Goal: Task Accomplishment & Management: Complete application form

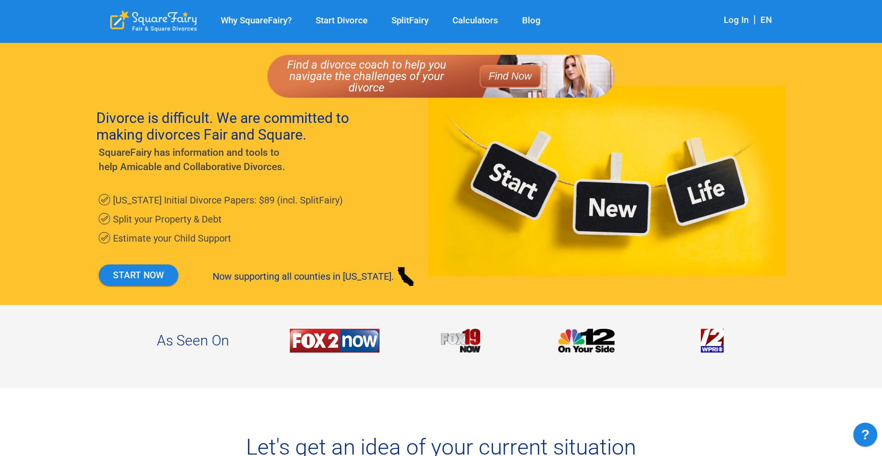
click at [351, 18] on link "Start Divorce" at bounding box center [342, 20] width 76 height 11
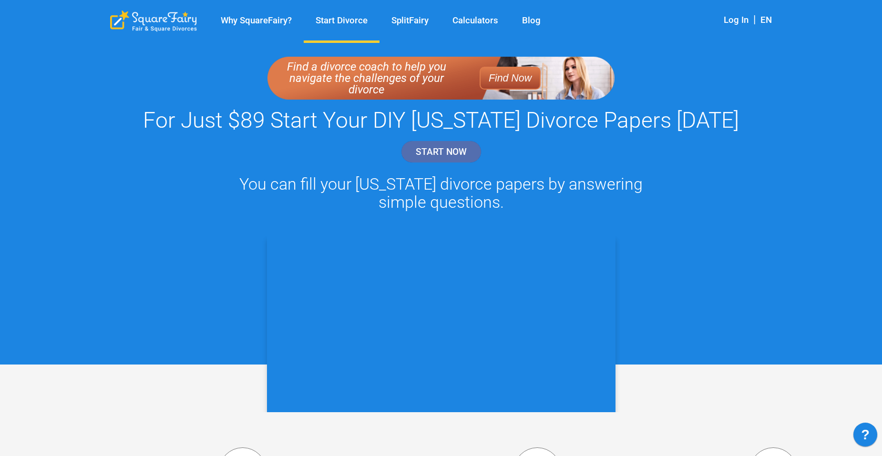
click at [438, 148] on link "START NOW" at bounding box center [441, 152] width 81 height 22
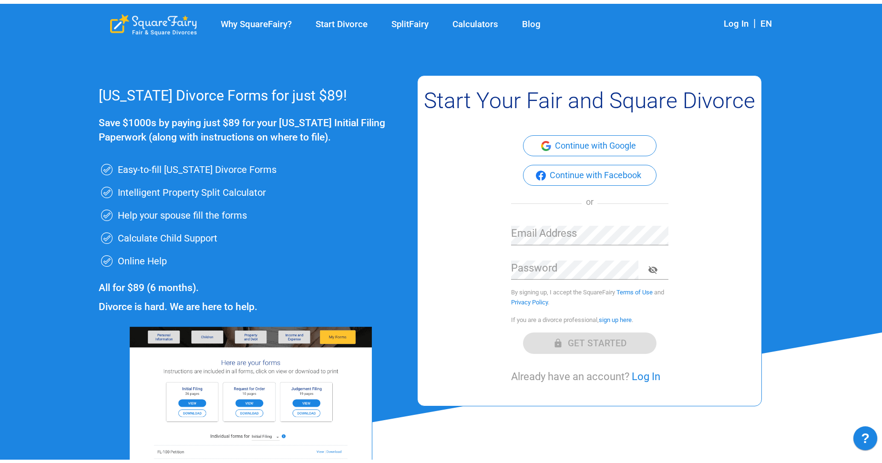
scroll to position [48, 0]
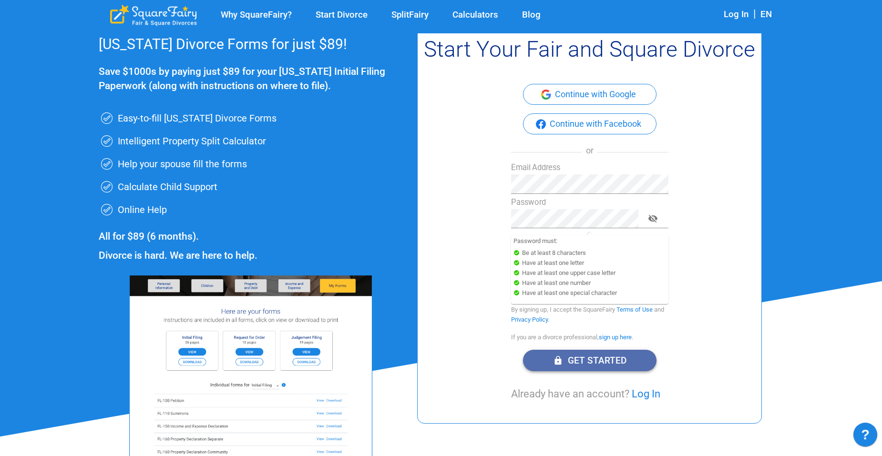
click at [591, 361] on button "Get Started" at bounding box center [589, 360] width 133 height 21
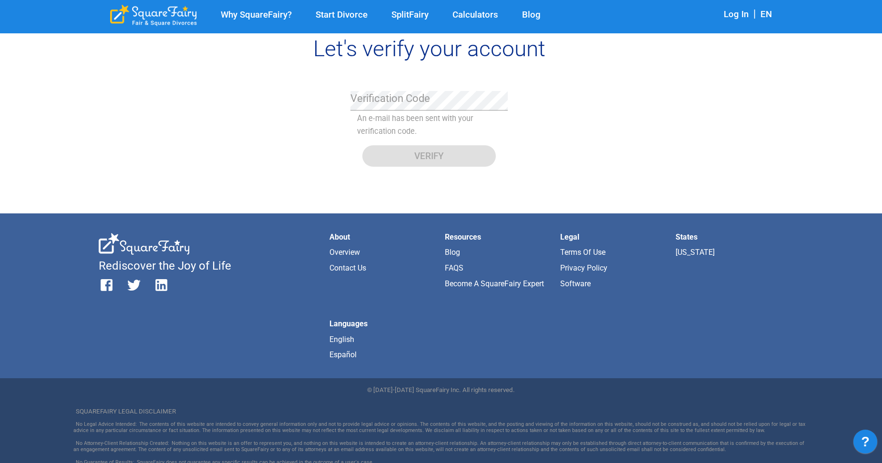
click at [262, 126] on div "Let's verify your account Verification Code An e-mail has been sent with your v…" at bounding box center [429, 102] width 661 height 129
click at [210, 107] on div "Let's verify your account Verification Code An e-mail has been sent with your v…" at bounding box center [429, 102] width 661 height 129
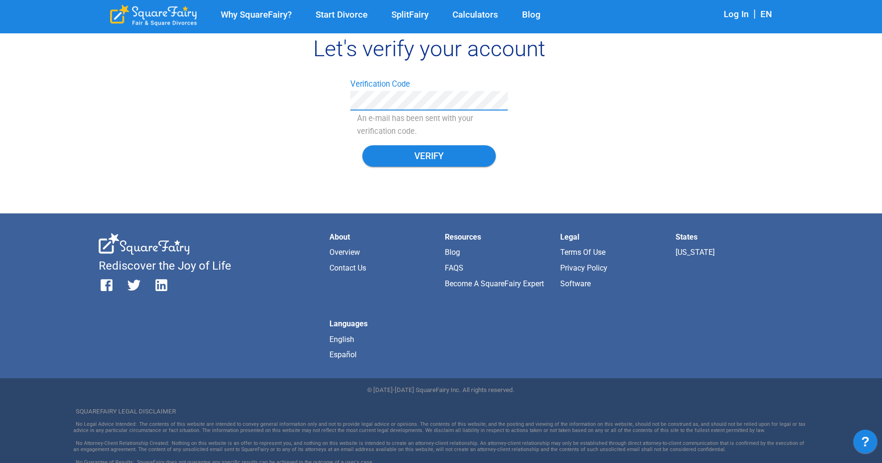
click at [362, 145] on button "verify" at bounding box center [428, 155] width 133 height 21
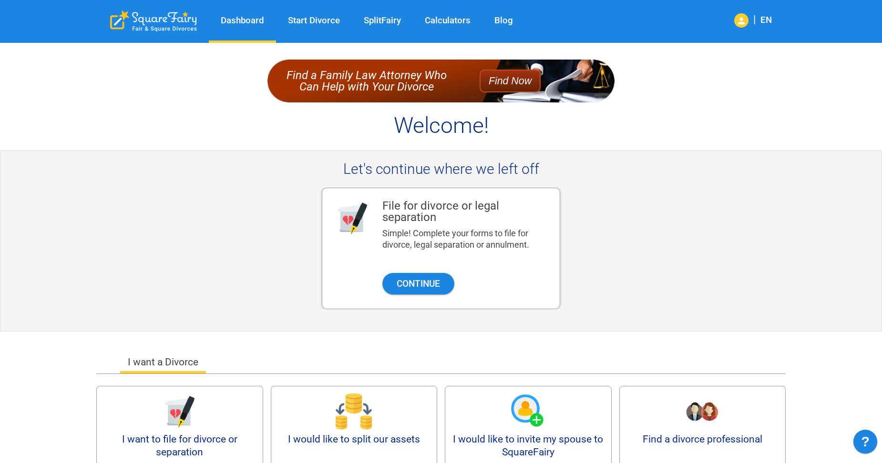
click at [654, 192] on div "File for divorce or legal separation Simple! Complete your forms to file for di…" at bounding box center [441, 249] width 499 height 122
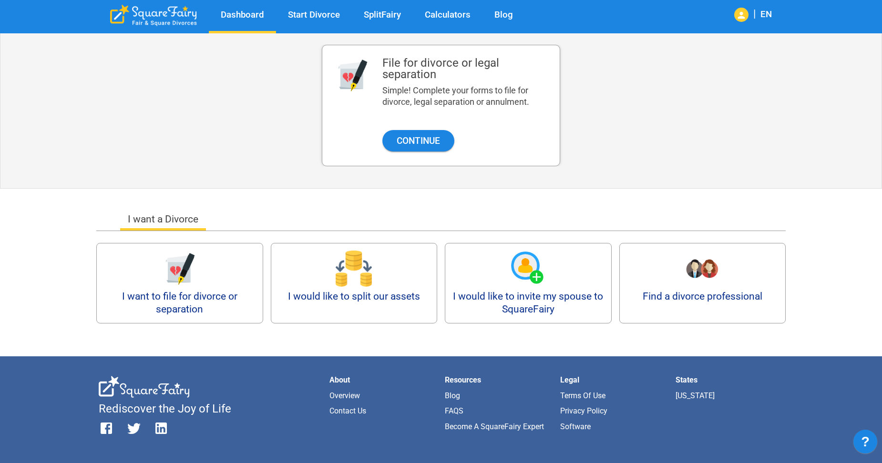
scroll to position [48, 0]
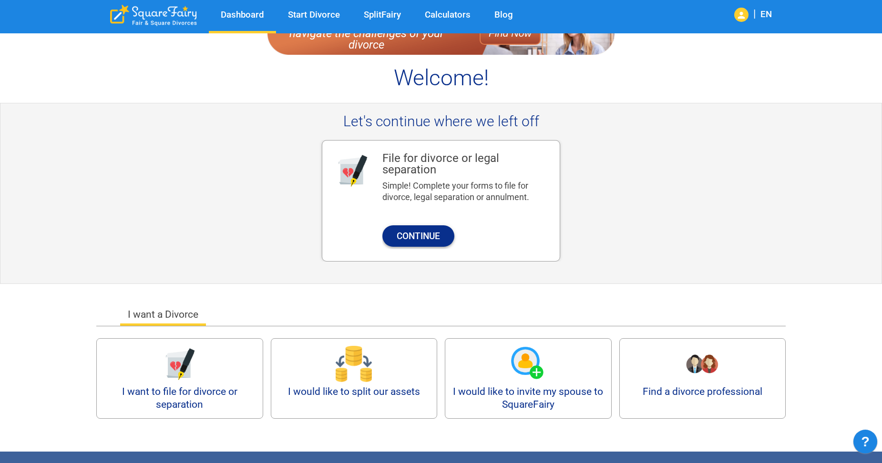
click at [436, 238] on button "Continue" at bounding box center [418, 235] width 72 height 21
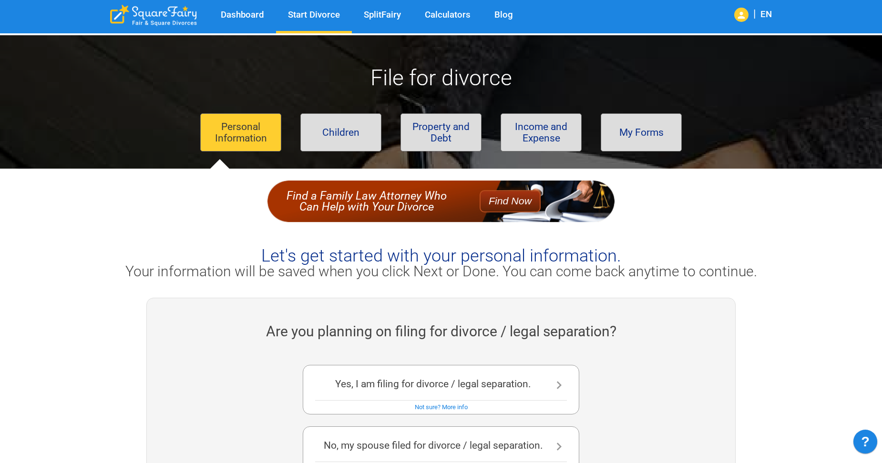
scroll to position [95, 0]
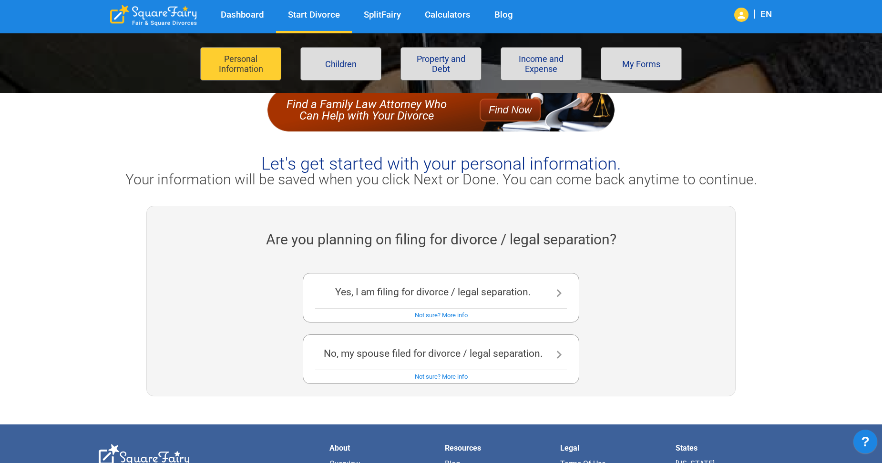
click at [562, 299] on icon at bounding box center [559, 294] width 16 height 16
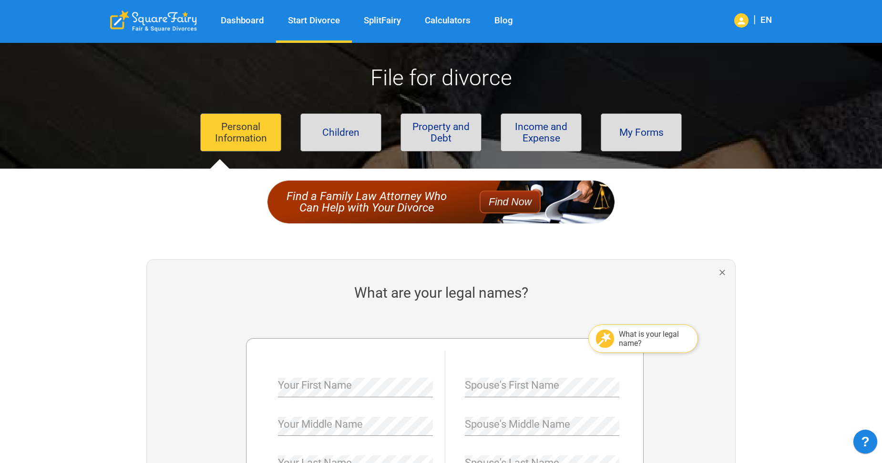
scroll to position [143, 0]
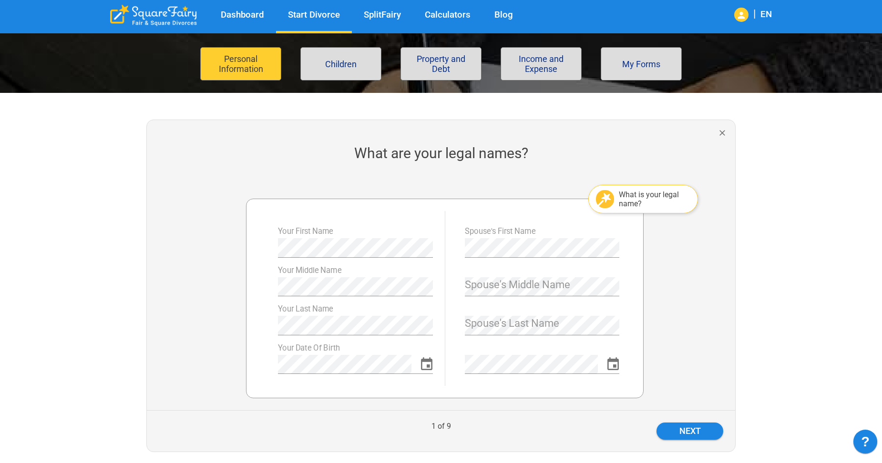
click at [632, 203] on div "What is your legal name?" at bounding box center [655, 199] width 72 height 18
click at [639, 208] on div "What is your legal name?" at bounding box center [655, 199] width 72 height 18
click at [707, 302] on div at bounding box center [685, 294] width 99 height 231
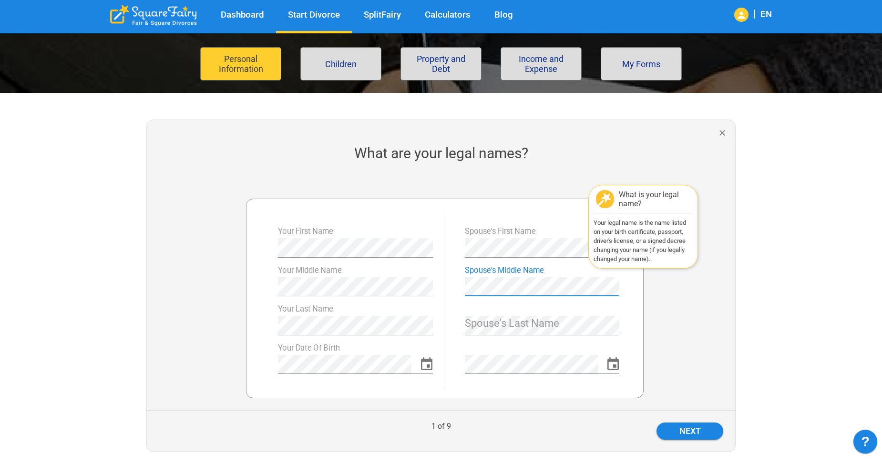
click at [671, 202] on div "What is your legal name?" at bounding box center [655, 199] width 72 height 18
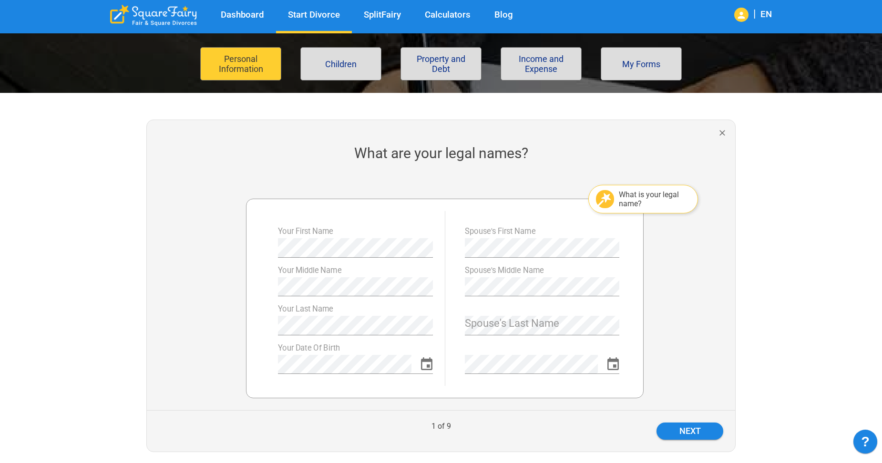
click at [692, 318] on div at bounding box center [685, 294] width 99 height 231
click at [636, 201] on div "What is your legal name?" at bounding box center [655, 199] width 72 height 18
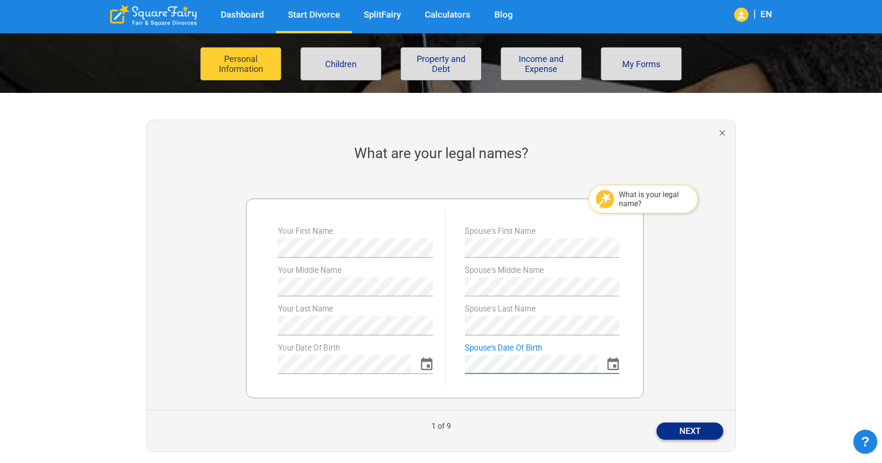
click at [691, 430] on button "Next" at bounding box center [689, 431] width 67 height 17
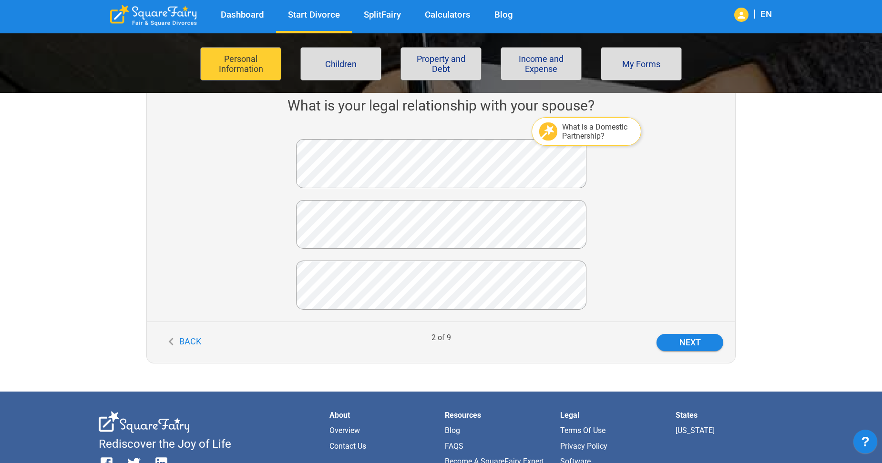
scroll to position [143, 0]
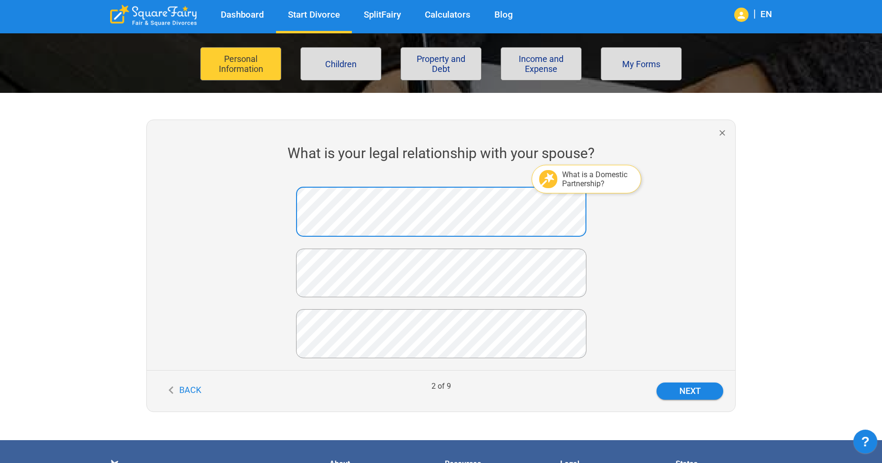
click at [671, 276] on div at bounding box center [660, 274] width 149 height 191
click at [680, 388] on button "Next" at bounding box center [689, 391] width 67 height 17
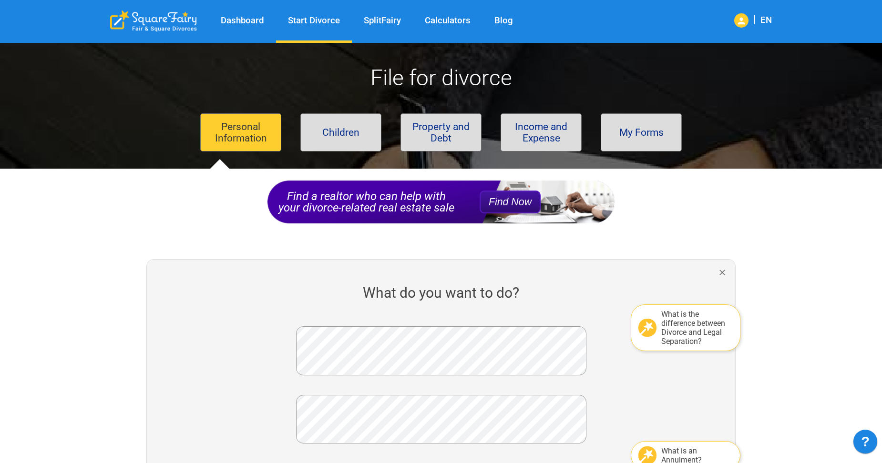
scroll to position [143, 0]
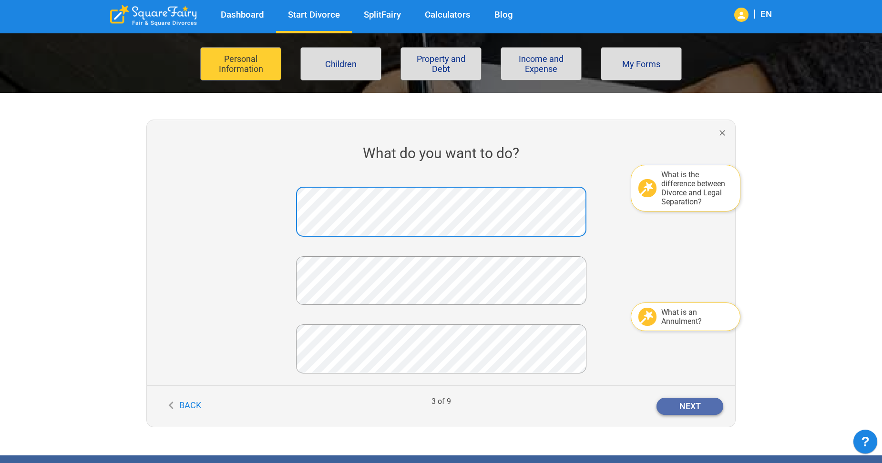
click at [683, 407] on button "Next" at bounding box center [689, 406] width 67 height 17
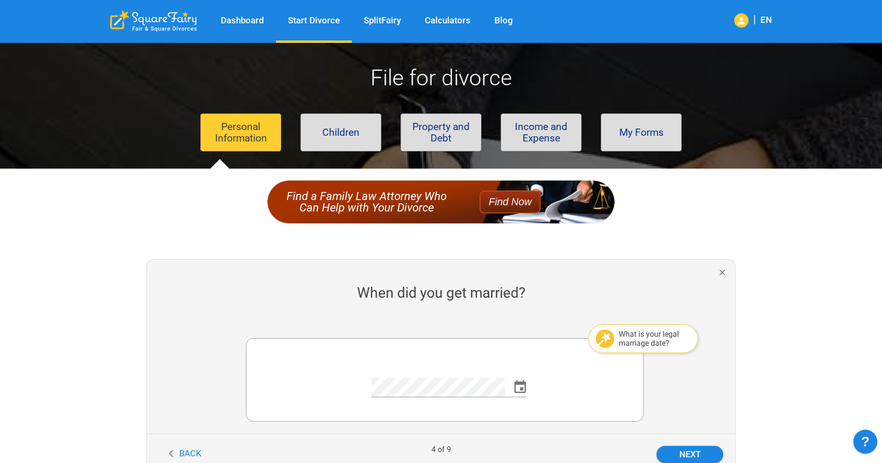
scroll to position [143, 0]
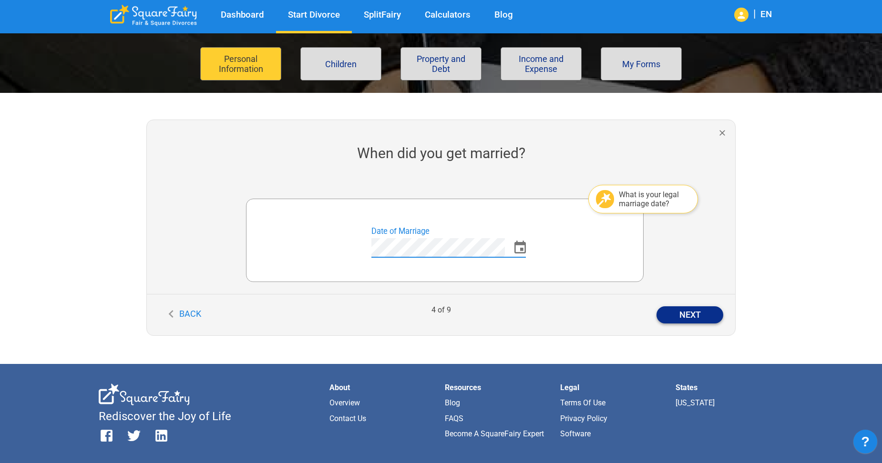
click at [673, 312] on button "Next" at bounding box center [689, 315] width 67 height 17
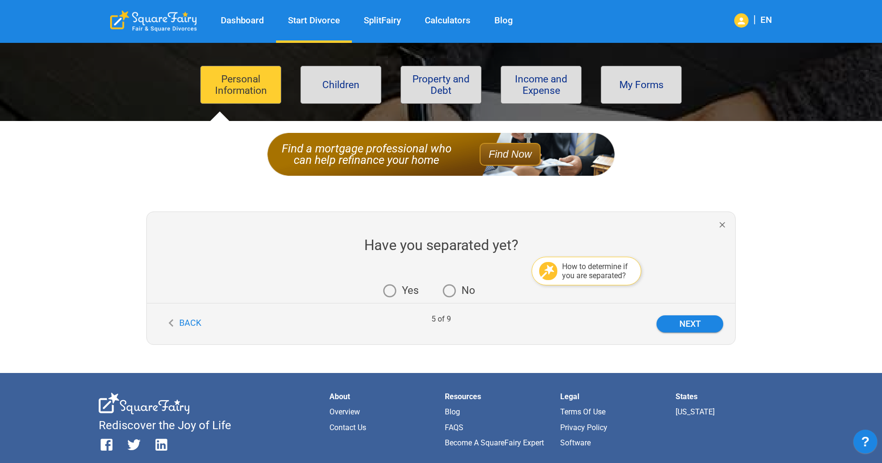
scroll to position [95, 0]
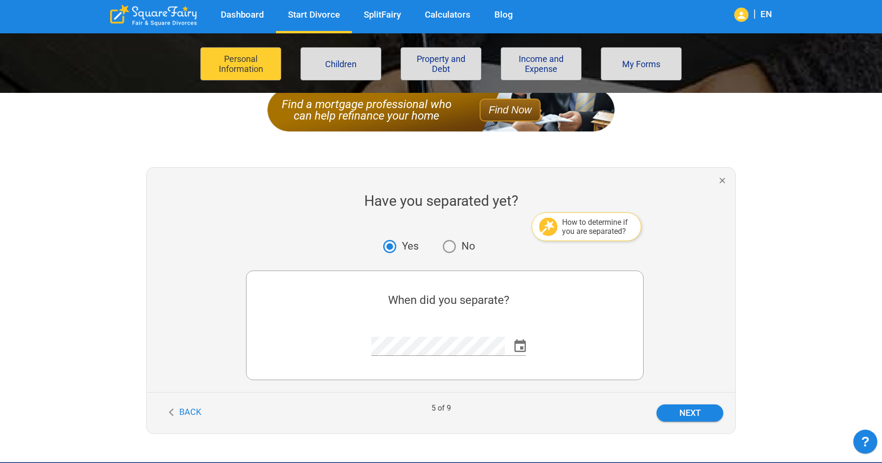
click at [600, 221] on div "How to determine if you are separated?" at bounding box center [598, 227] width 72 height 18
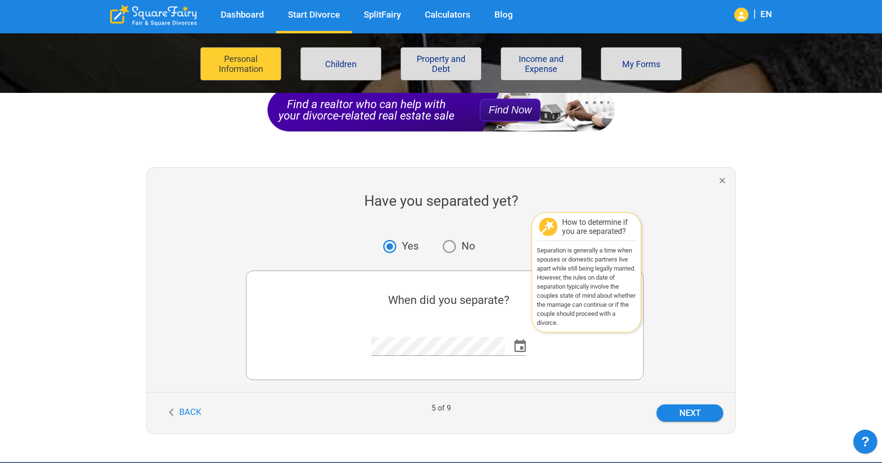
click at [600, 221] on div "How to determine if you are separated?" at bounding box center [598, 227] width 72 height 18
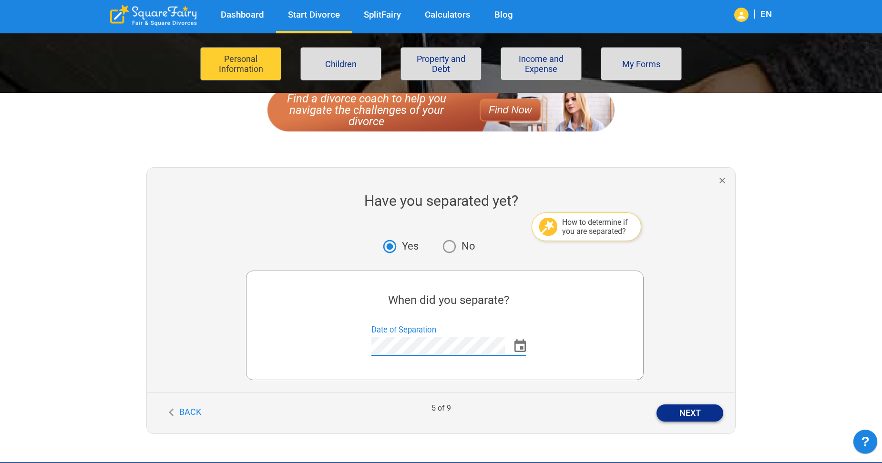
click at [694, 418] on button "Next" at bounding box center [689, 413] width 67 height 17
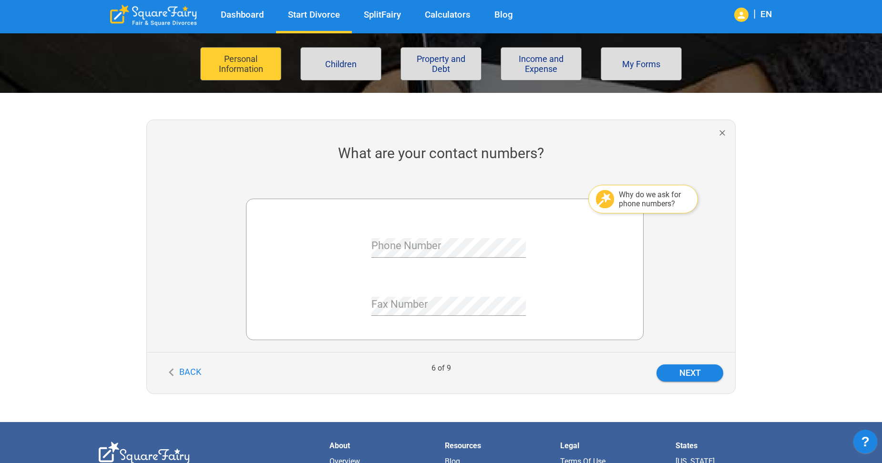
scroll to position [95, 0]
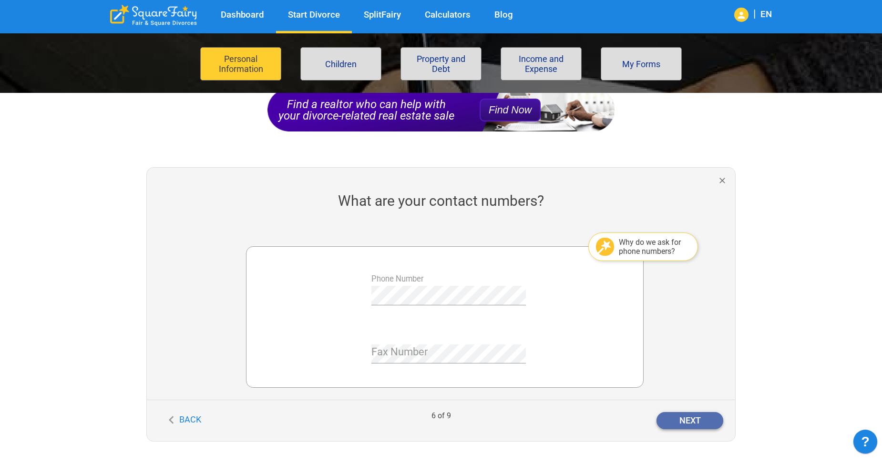
click at [705, 422] on button "Next" at bounding box center [689, 420] width 67 height 17
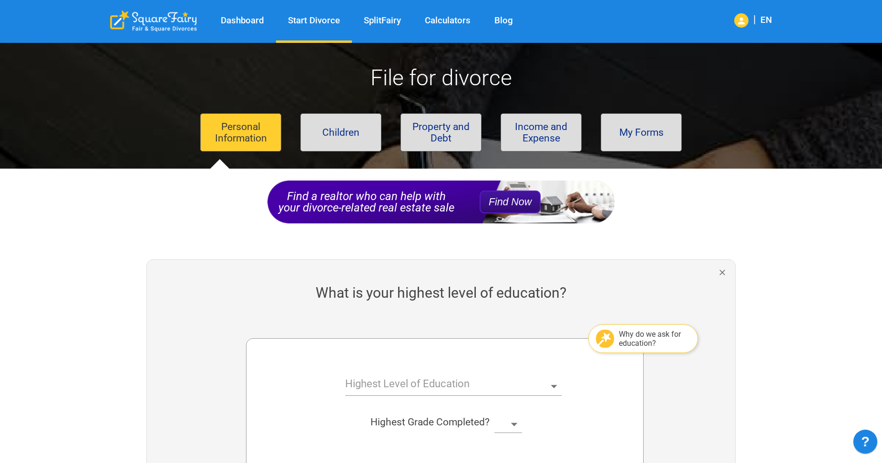
scroll to position [143, 0]
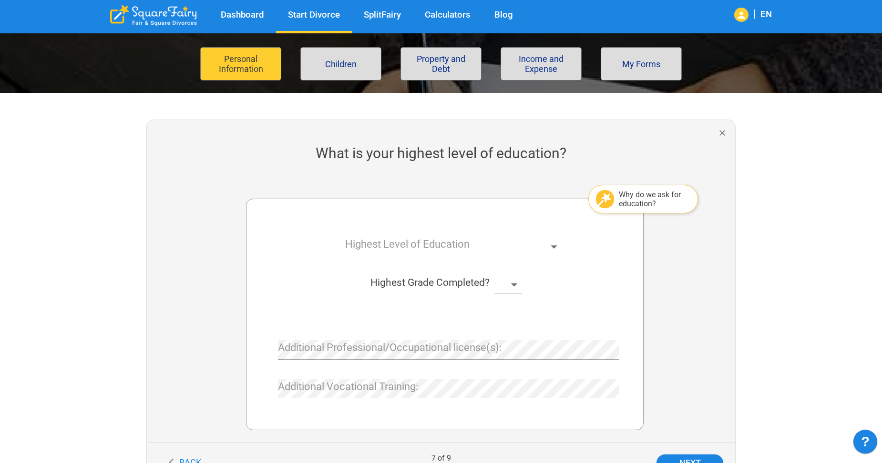
click at [548, 241] on body "Dashboard Start Divorce SplitFairy Calculators Blog | EN File for divorce Perso…" at bounding box center [441, 335] width 882 height 871
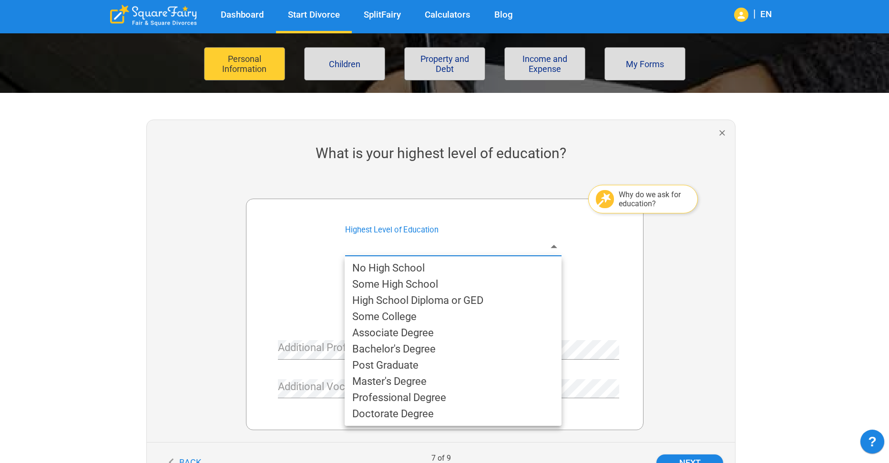
click at [502, 298] on li "High School Diploma or GED" at bounding box center [453, 301] width 217 height 16
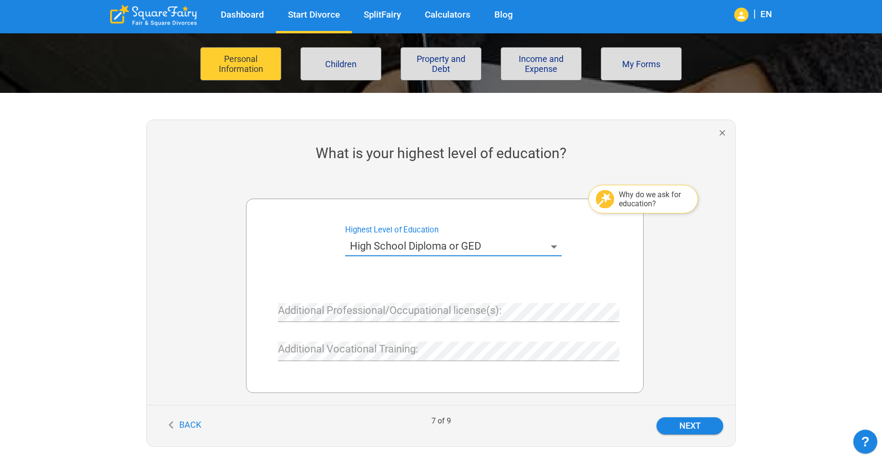
click at [651, 294] on div at bounding box center [685, 292] width 99 height 226
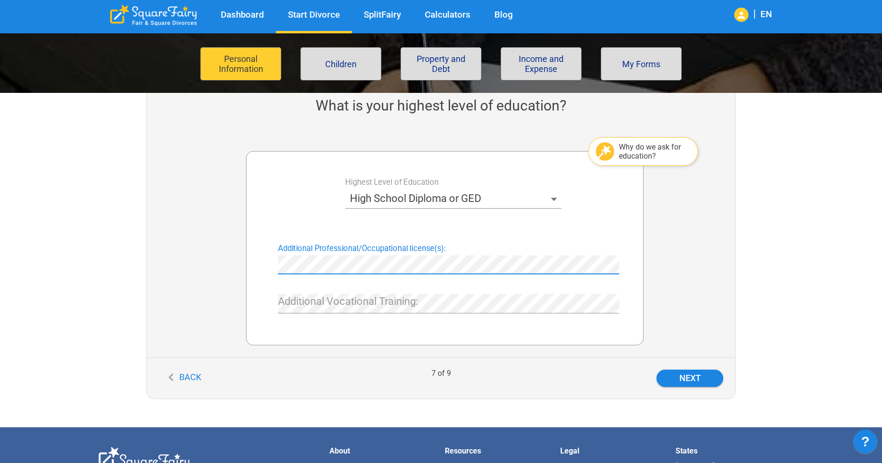
click at [691, 257] on div at bounding box center [685, 245] width 99 height 226
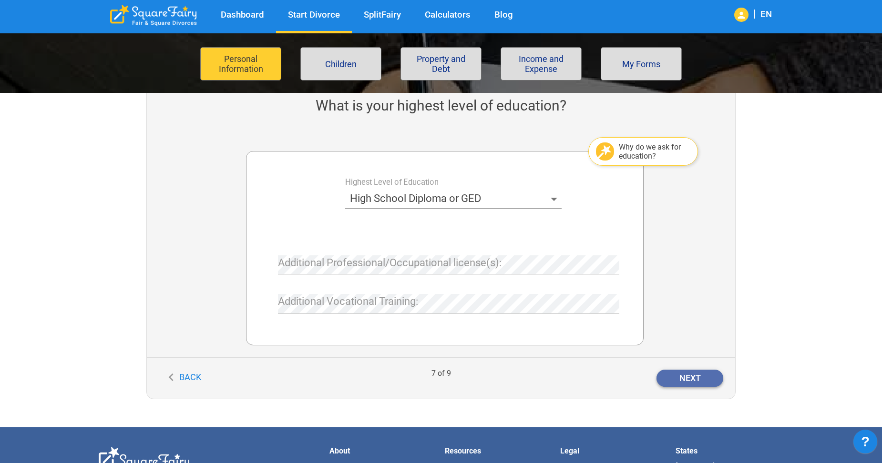
click at [686, 374] on button "Next" at bounding box center [689, 378] width 67 height 17
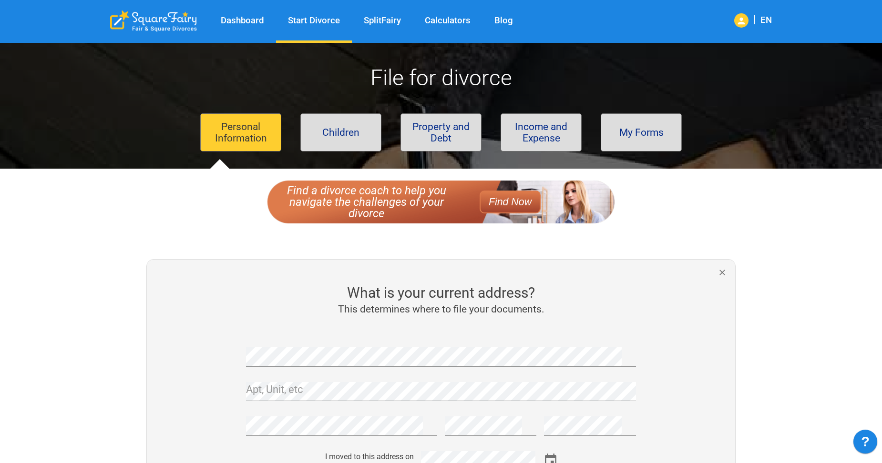
scroll to position [95, 0]
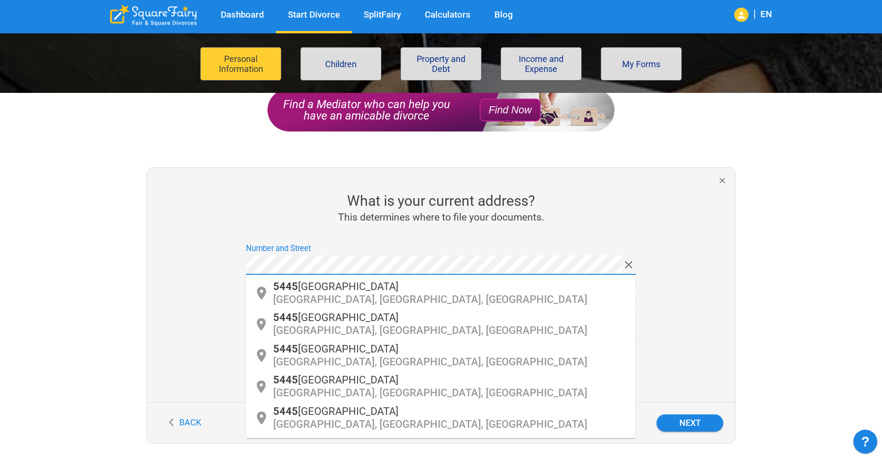
click at [429, 332] on p "[GEOGRAPHIC_DATA], [GEOGRAPHIC_DATA], [GEOGRAPHIC_DATA]" at bounding box center [450, 330] width 355 height 15
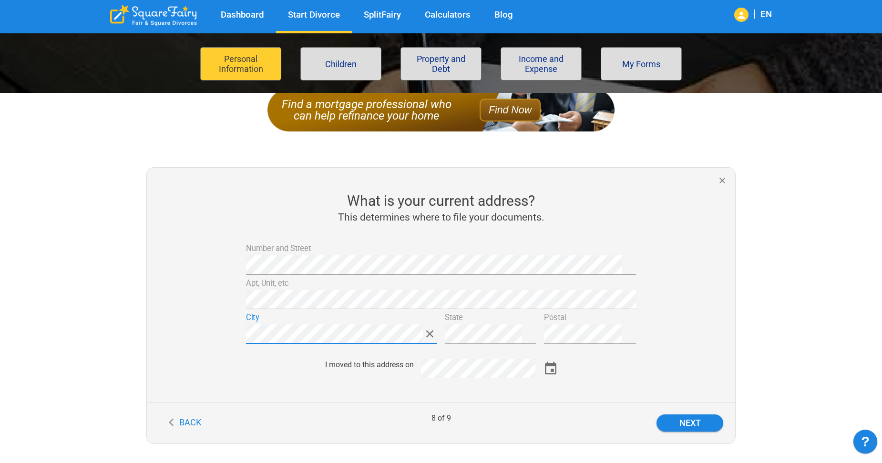
click at [648, 359] on div at bounding box center [685, 373] width 99 height 59
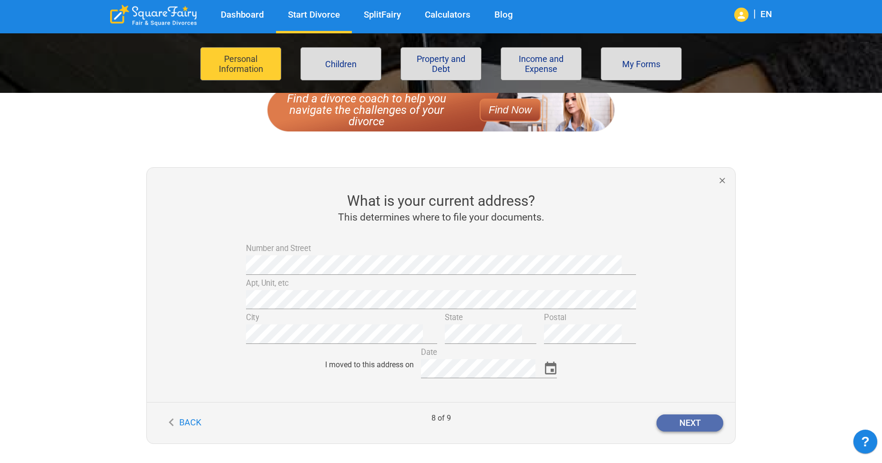
click at [697, 429] on button "Next" at bounding box center [689, 423] width 67 height 17
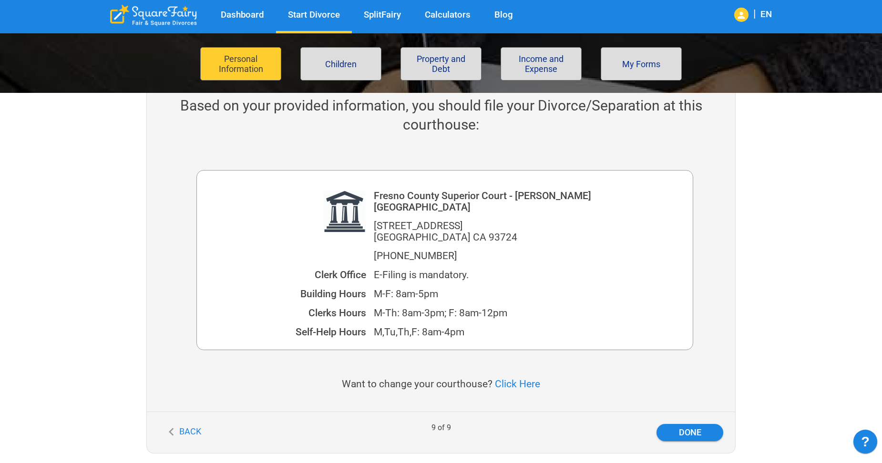
scroll to position [238, 0]
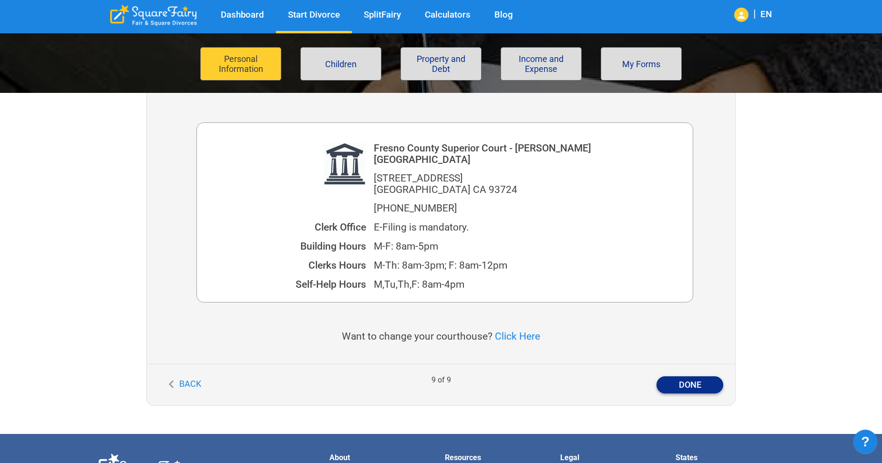
click at [688, 378] on button "Done" at bounding box center [689, 385] width 67 height 17
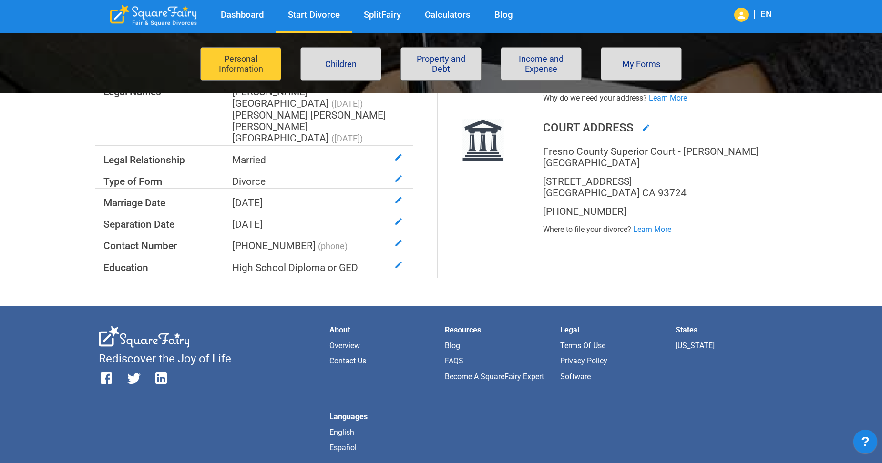
scroll to position [95, 0]
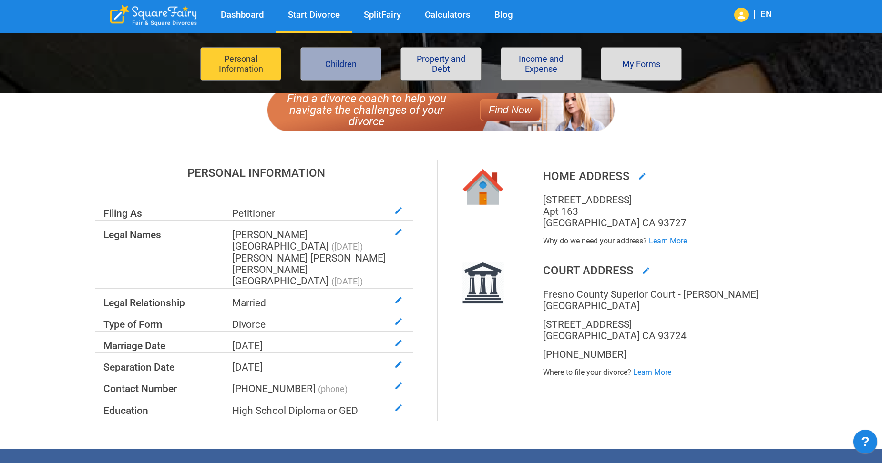
click at [341, 69] on button "Children" at bounding box center [340, 63] width 81 height 33
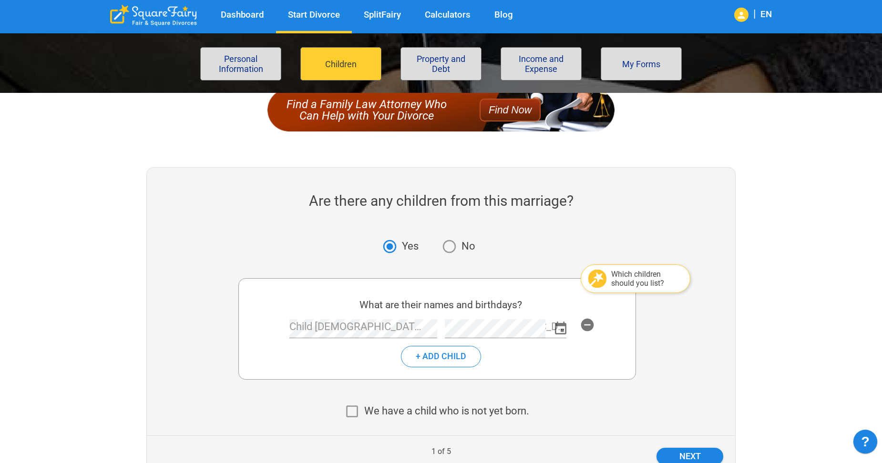
scroll to position [143, 0]
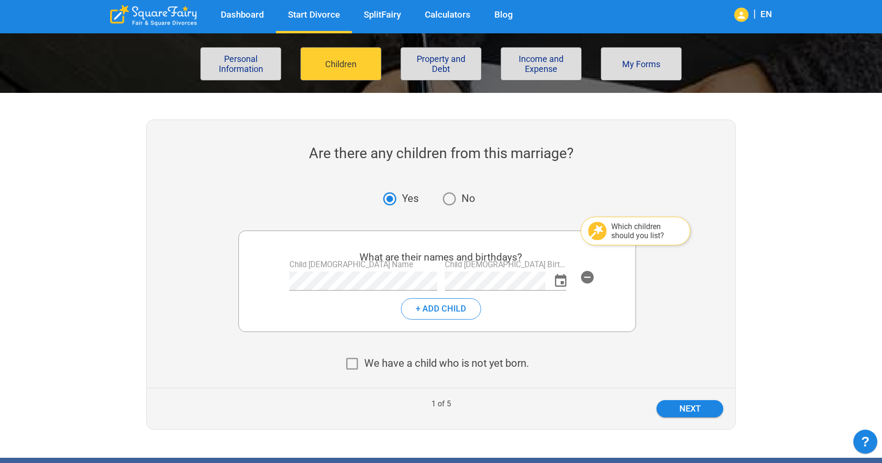
click at [695, 322] on div at bounding box center [685, 277] width 99 height 133
click at [680, 412] on button "Next" at bounding box center [689, 408] width 67 height 17
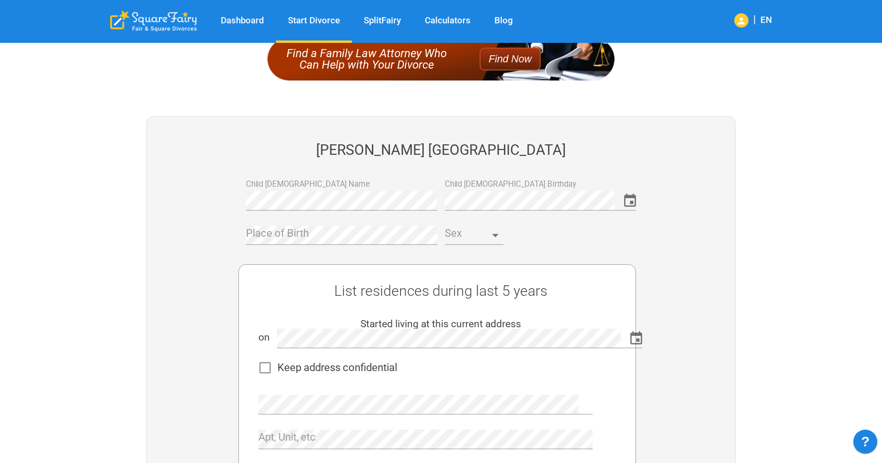
scroll to position [0, 0]
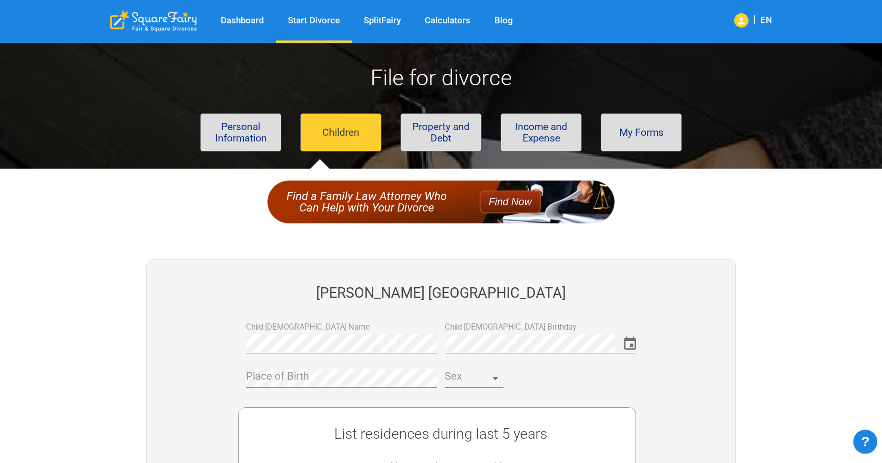
drag, startPoint x: 662, startPoint y: 270, endPoint x: 639, endPoint y: 281, distance: 25.2
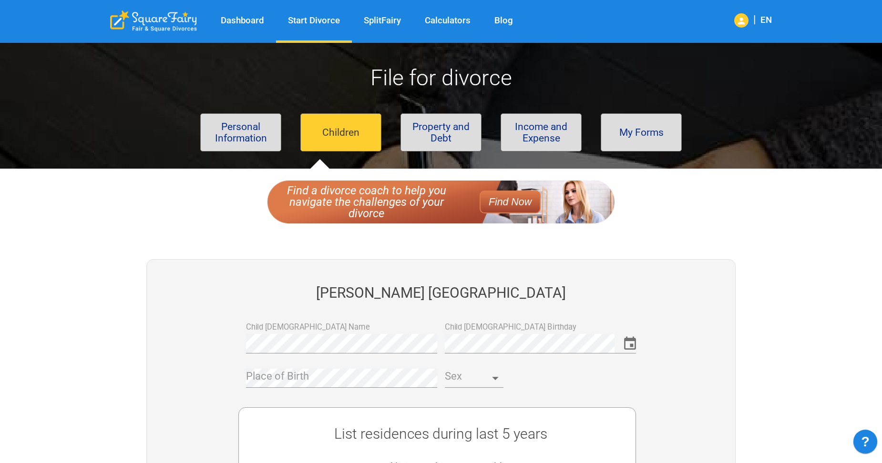
scroll to position [143, 0]
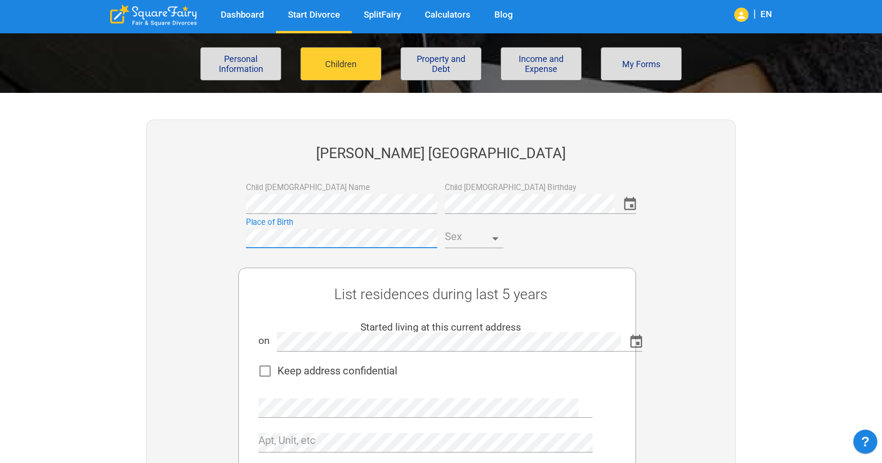
click at [479, 248] on body "Dashboard Start Divorce SplitFairy Calculators Blog | EN File for divorce Perso…" at bounding box center [441, 445] width 882 height 1091
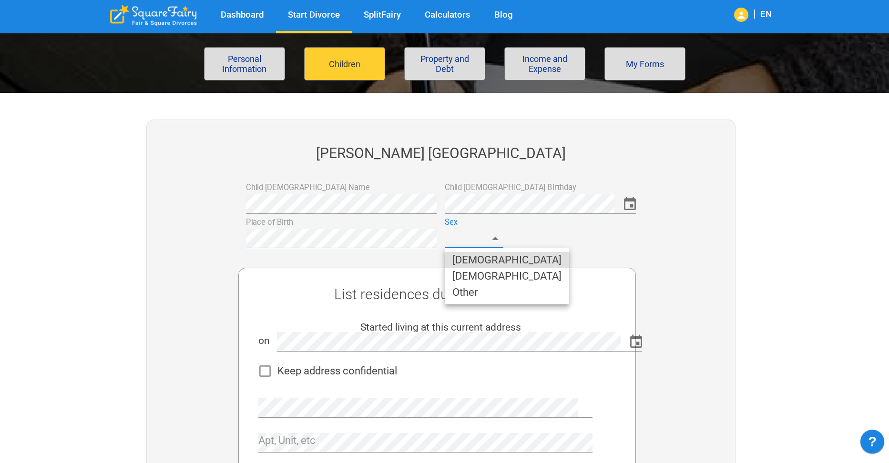
click at [468, 261] on li "[DEMOGRAPHIC_DATA]" at bounding box center [507, 260] width 124 height 16
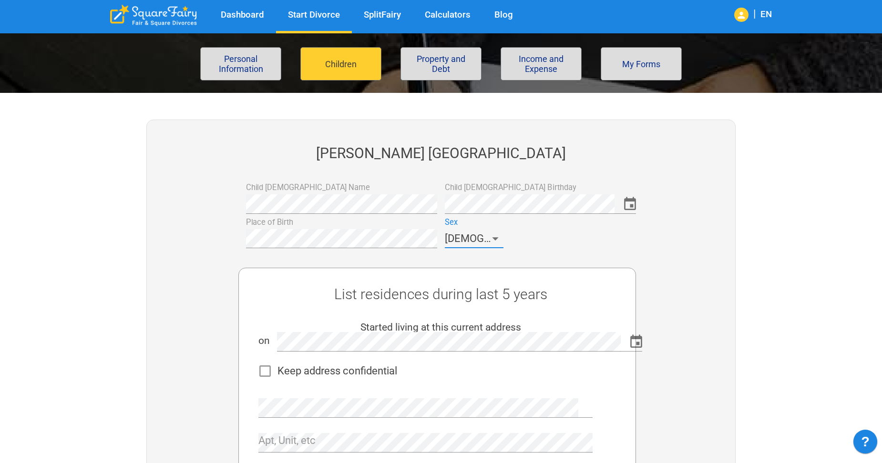
click at [673, 272] on div at bounding box center [685, 451] width 99 height 407
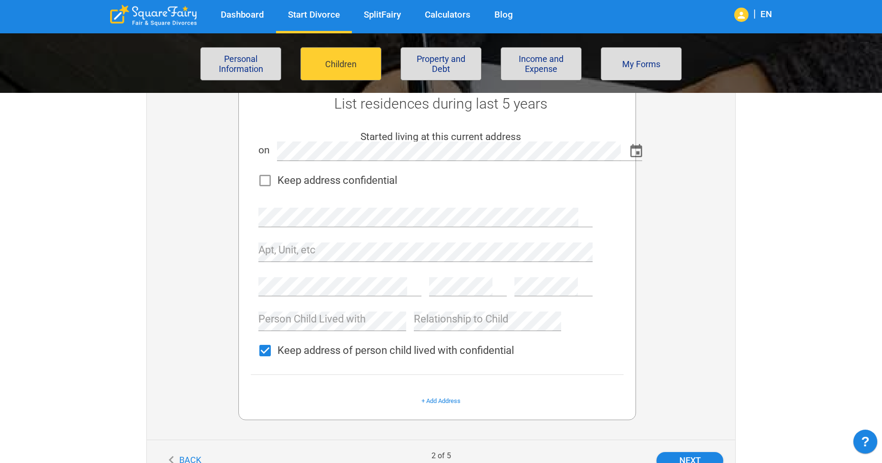
click at [681, 333] on div at bounding box center [685, 245] width 99 height 375
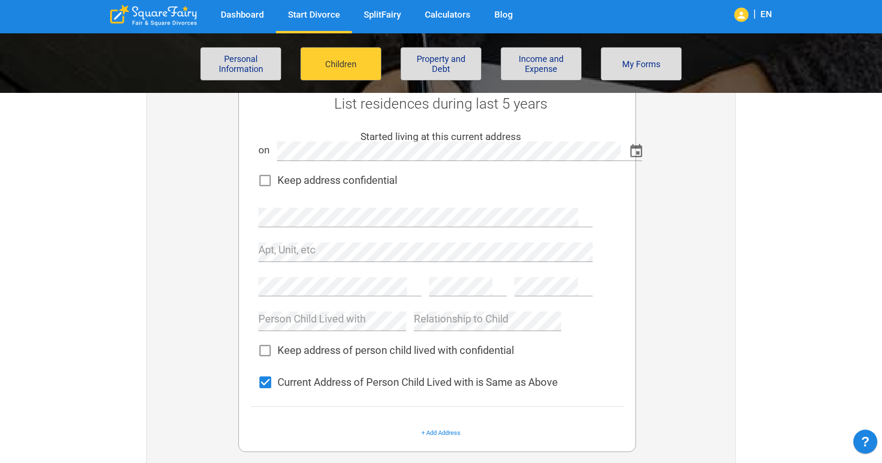
click at [680, 373] on div at bounding box center [685, 261] width 99 height 407
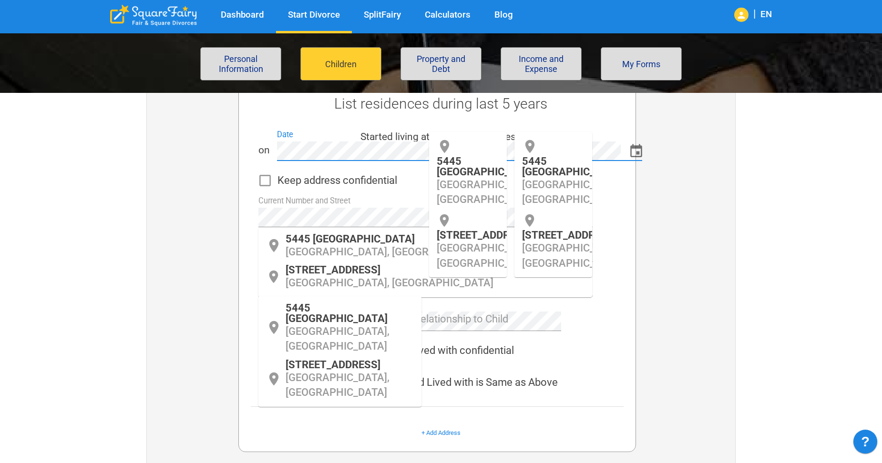
click at [702, 287] on div at bounding box center [685, 261] width 99 height 407
click at [349, 249] on p "[GEOGRAPHIC_DATA], [GEOGRAPHIC_DATA]" at bounding box center [435, 252] width 299 height 15
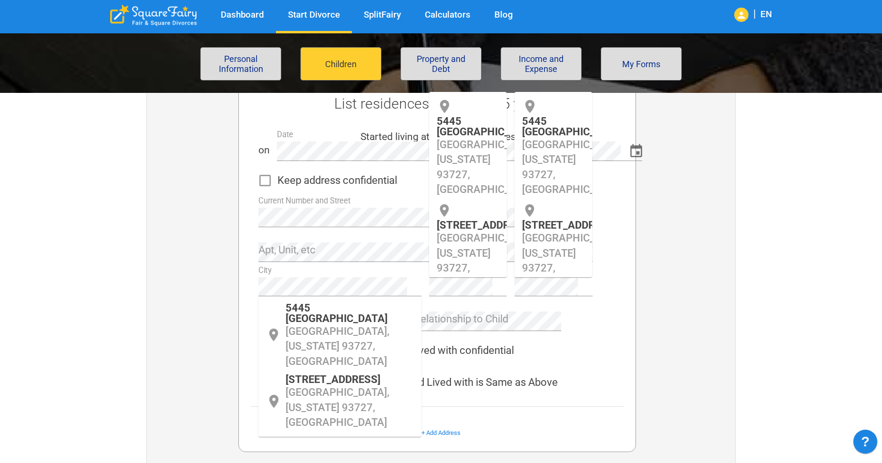
drag, startPoint x: 811, startPoint y: 317, endPoint x: 771, endPoint y: 316, distance: 40.1
click at [808, 318] on div "Dashboard Start Divorce SplitFairy Calculators Blog | EN File for divorce Perso…" at bounding box center [441, 254] width 882 height 1091
click at [662, 348] on div at bounding box center [685, 261] width 99 height 407
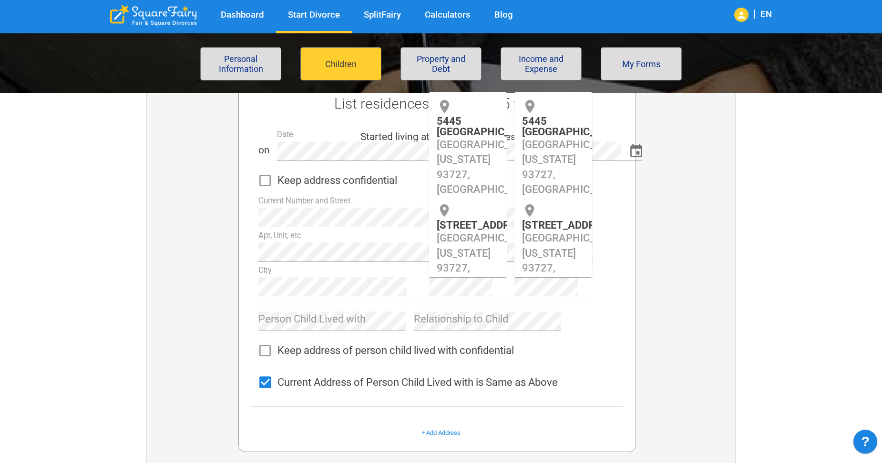
click at [625, 330] on div "List residences during last 5 years Started living at this current address on D…" at bounding box center [436, 264] width 397 height 375
click at [474, 158] on p "[GEOGRAPHIC_DATA], [US_STATE] 93727, [GEOGRAPHIC_DATA]" at bounding box center [468, 167] width 62 height 60
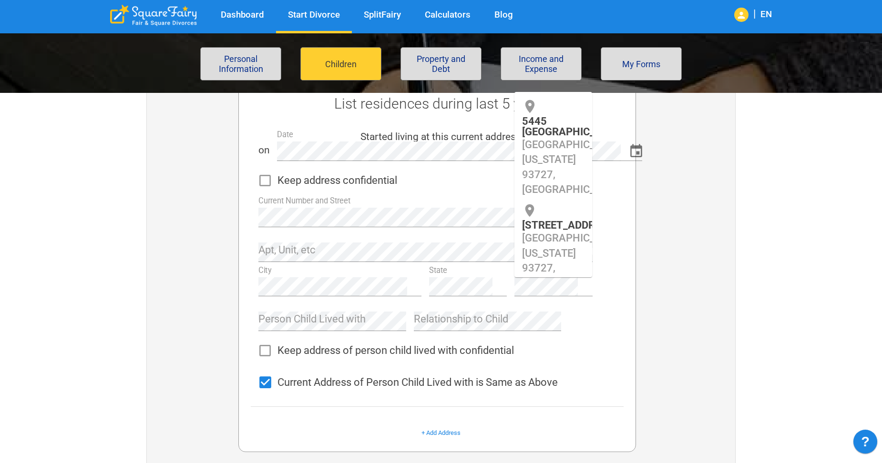
click at [558, 130] on span "[GEOGRAPHIC_DATA]" at bounding box center [573, 132] width 102 height 12
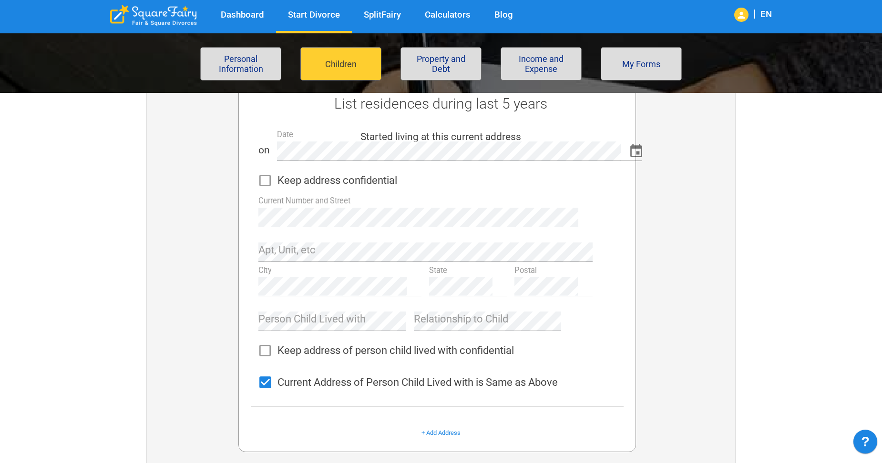
click at [494, 240] on div "Apt, Unit, etc" at bounding box center [425, 248] width 334 height 27
click at [706, 319] on div at bounding box center [685, 261] width 99 height 407
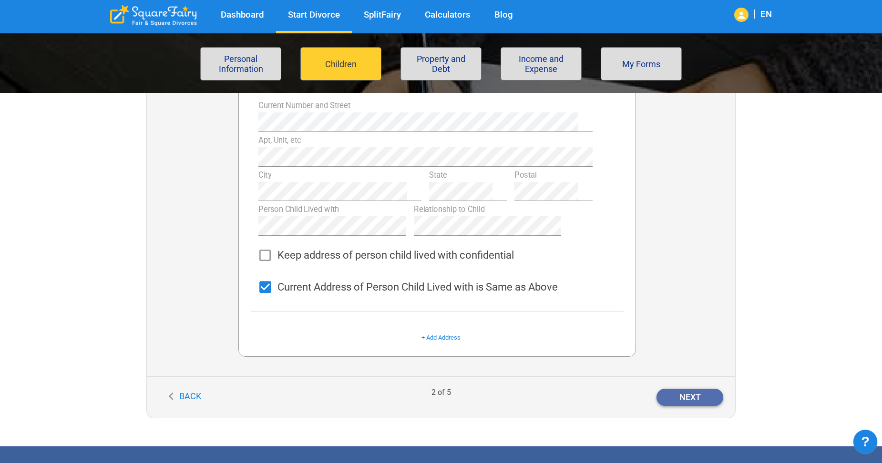
click at [706, 400] on button "Next" at bounding box center [689, 397] width 67 height 17
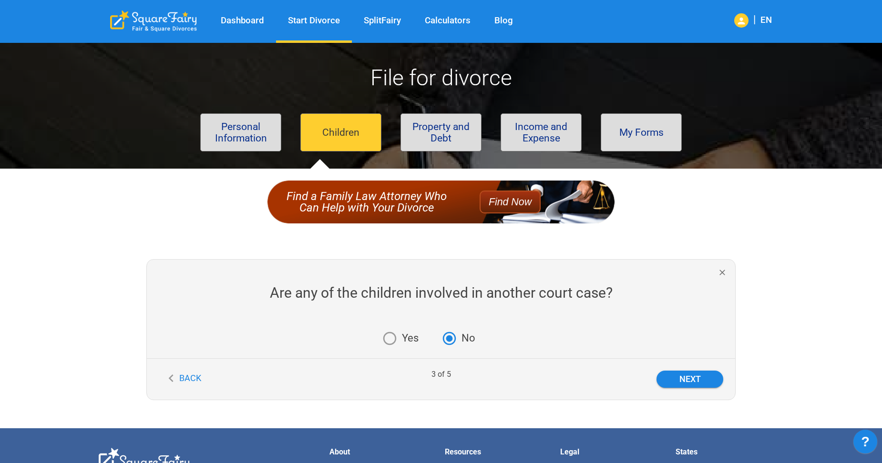
click at [675, 230] on div "Are any of the children involved in another court case? Yes No Back 3 of 5 Next" at bounding box center [437, 320] width 692 height 208
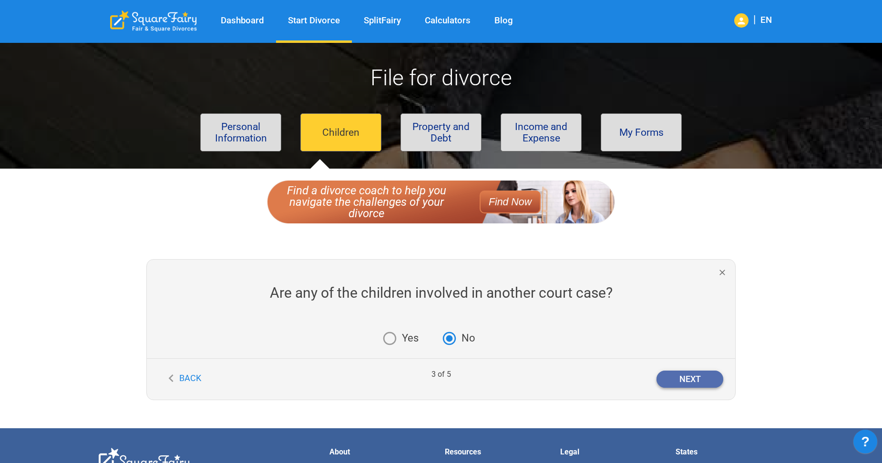
click at [680, 378] on button "Next" at bounding box center [689, 379] width 67 height 17
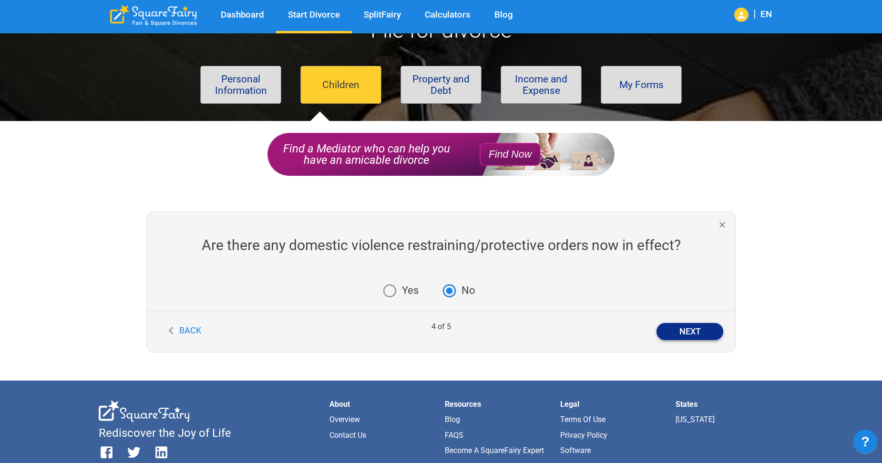
click at [688, 335] on button "Next" at bounding box center [689, 331] width 67 height 17
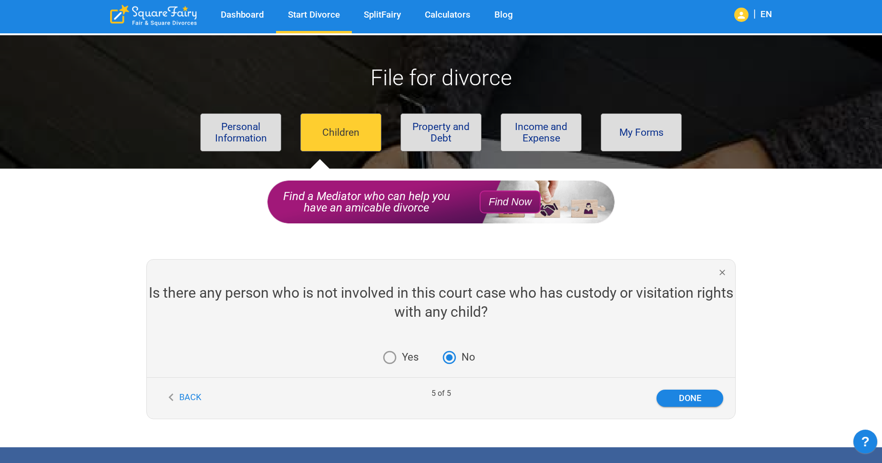
scroll to position [48, 0]
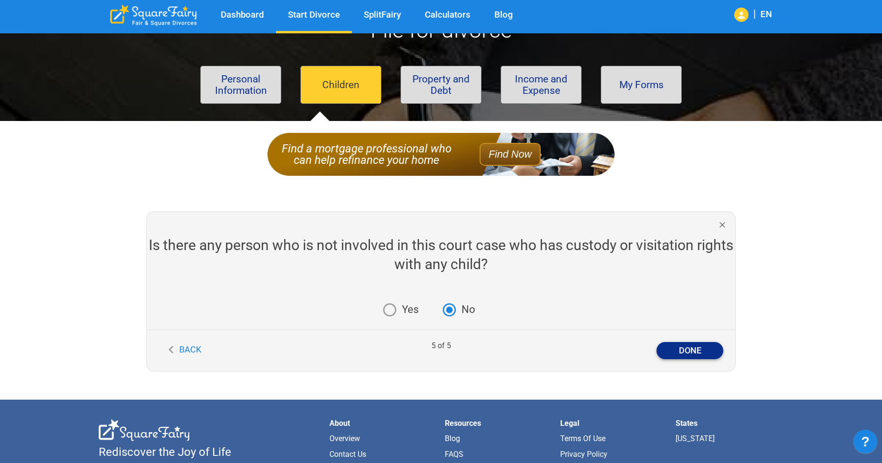
click at [674, 350] on button "Done" at bounding box center [689, 350] width 67 height 17
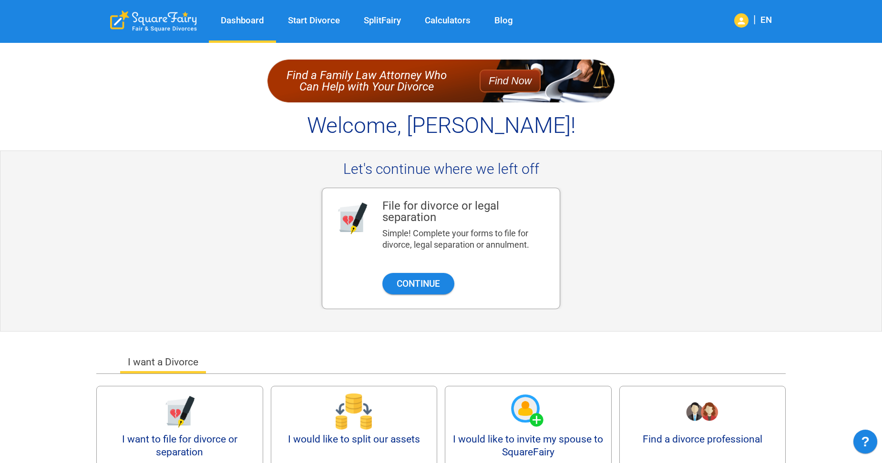
click at [707, 266] on div "File for divorce or legal separation Simple! Complete your forms to file for di…" at bounding box center [440, 249] width 689 height 122
click at [245, 21] on link "Dashboard" at bounding box center [242, 20] width 67 height 11
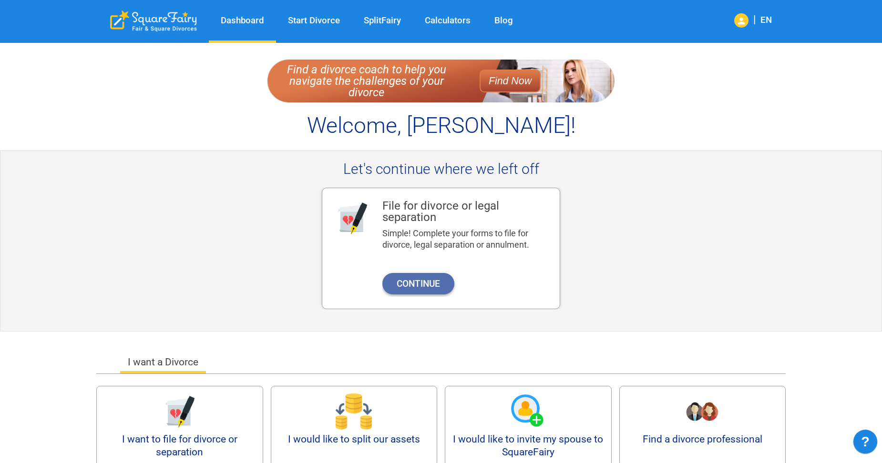
click at [430, 285] on button "Continue" at bounding box center [418, 283] width 72 height 21
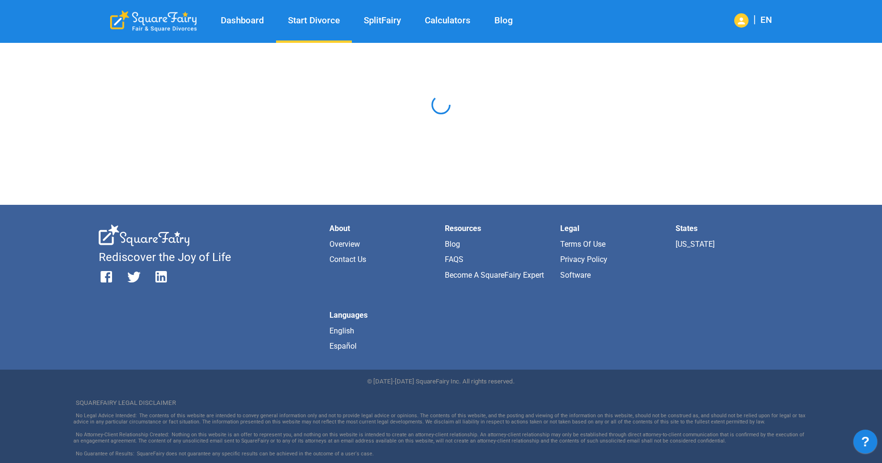
scroll to position [67, 0]
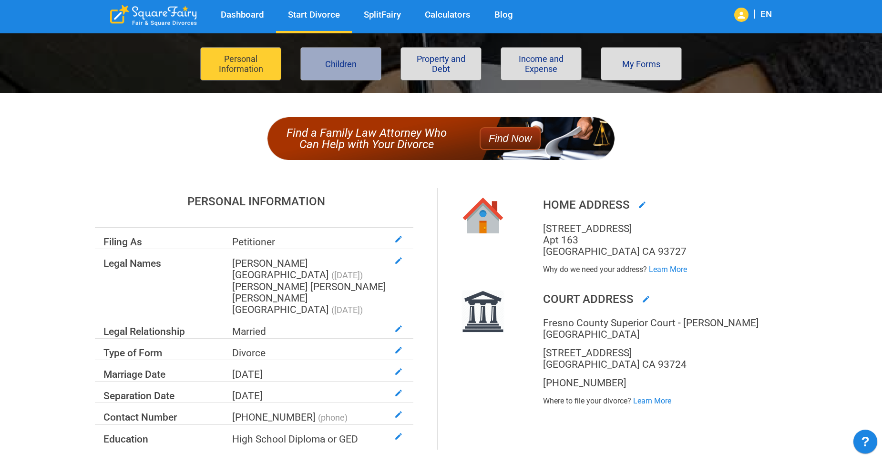
click at [355, 66] on button "Children" at bounding box center [340, 63] width 81 height 33
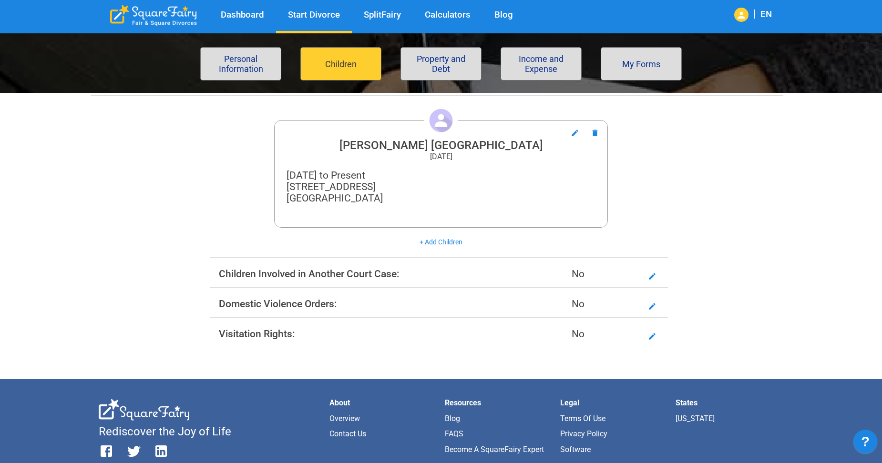
scroll to position [95, 0]
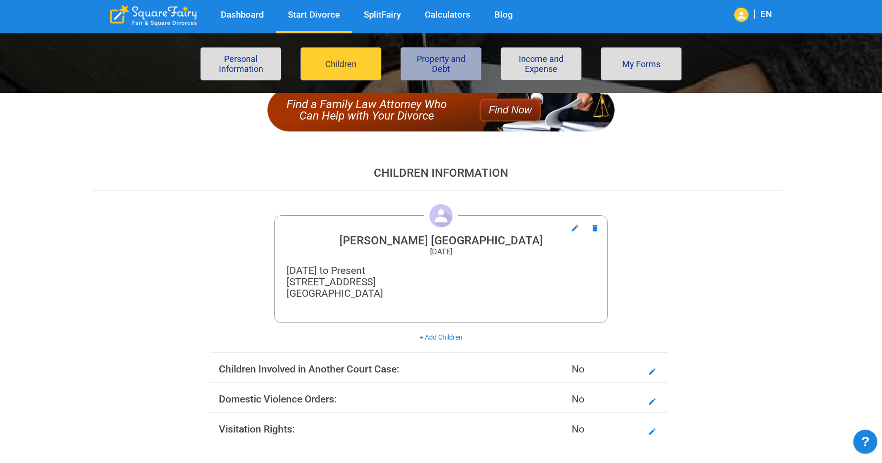
click at [458, 69] on button "Property and Debt" at bounding box center [440, 63] width 81 height 33
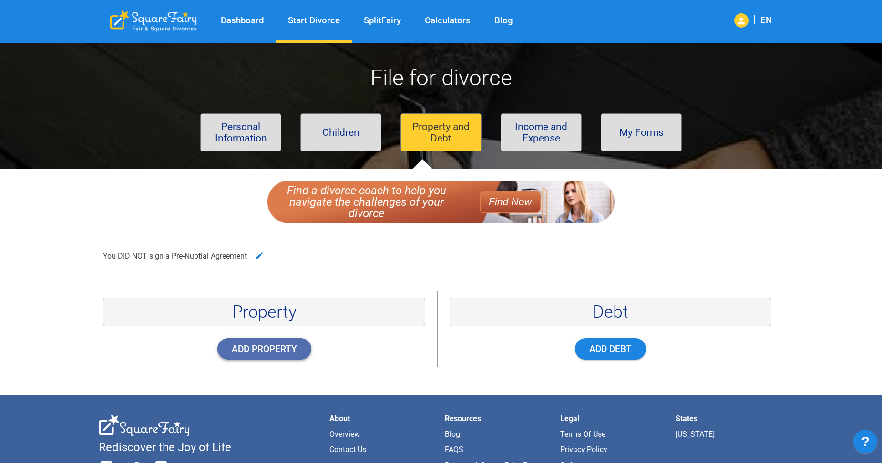
click at [289, 348] on button "Add Property" at bounding box center [264, 348] width 94 height 21
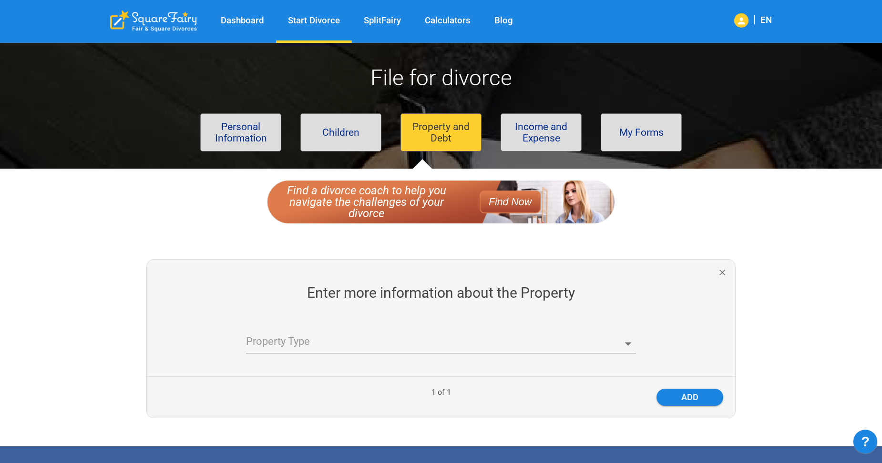
click at [632, 341] on body "Dashboard Start Divorce SplitFairy Calculators Blog | EN File for divorce Perso…" at bounding box center [441, 370] width 882 height 670
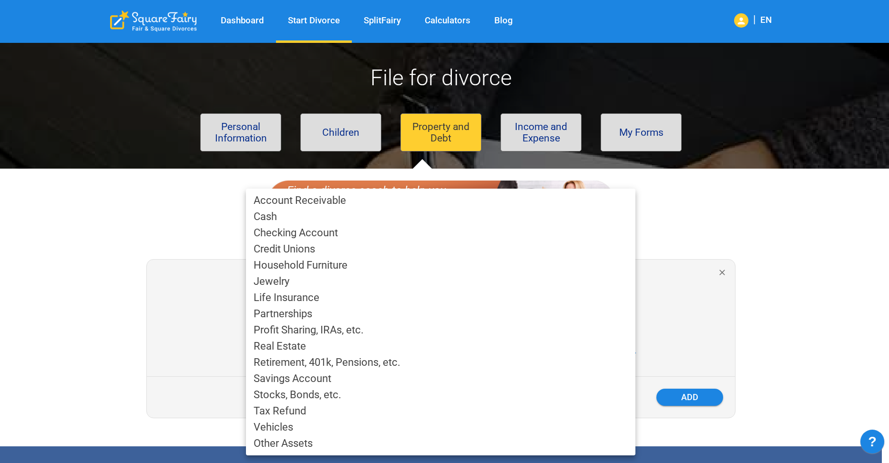
click at [853, 295] on div at bounding box center [444, 231] width 889 height 463
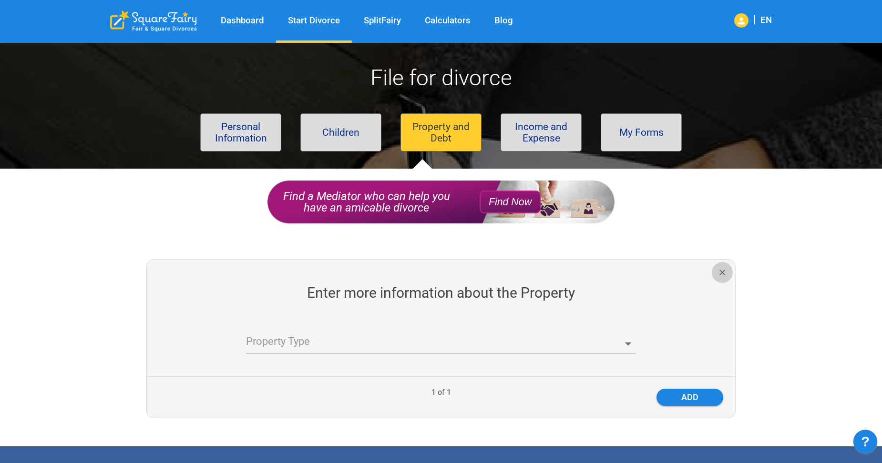
click at [725, 273] on icon "button" at bounding box center [722, 273] width 10 height 10
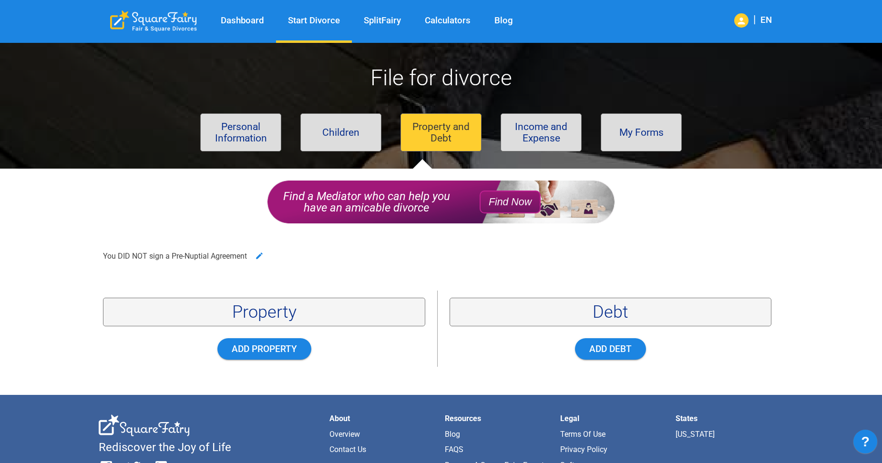
click at [528, 144] on button "Income and Expense" at bounding box center [541, 132] width 81 height 38
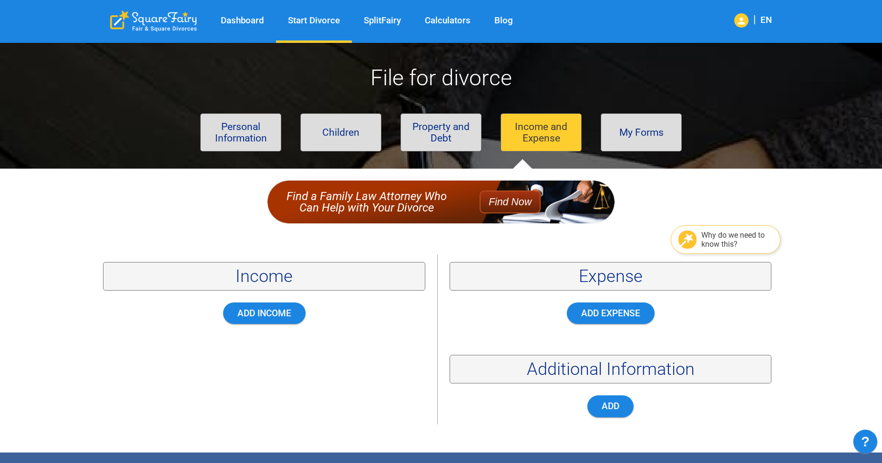
click at [304, 284] on div "Income" at bounding box center [264, 276] width 322 height 29
click at [280, 316] on button "Add Income" at bounding box center [264, 313] width 82 height 21
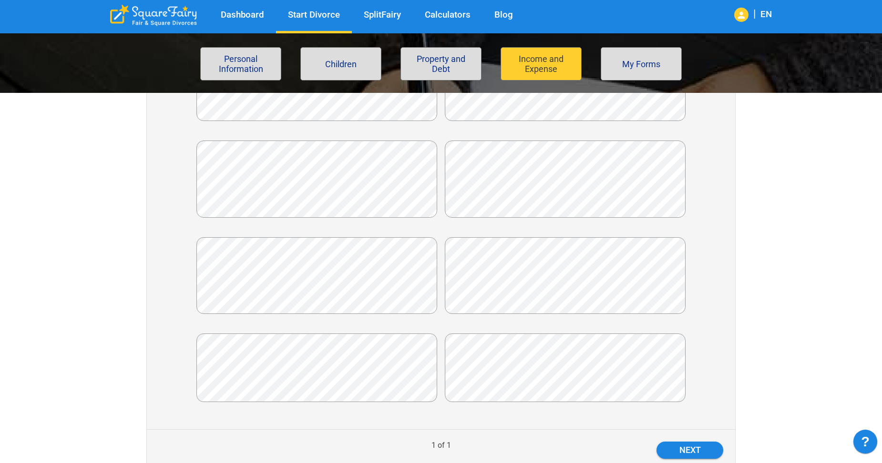
scroll to position [143, 0]
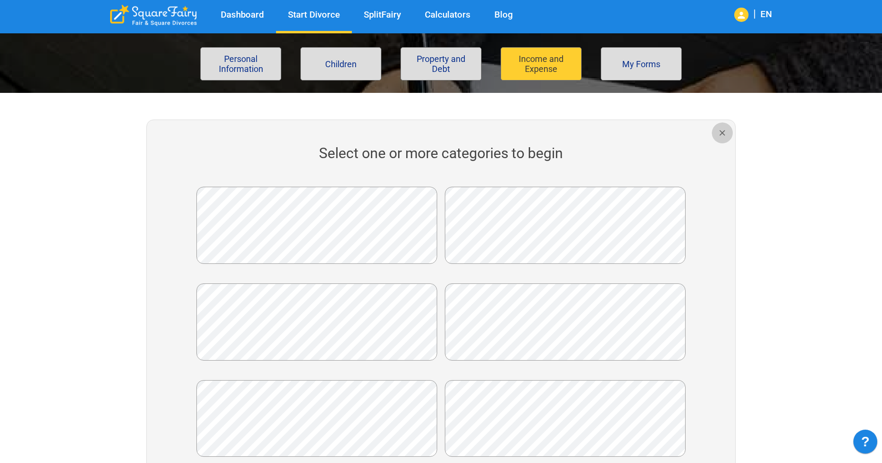
click at [727, 133] on button "button" at bounding box center [722, 133] width 21 height 21
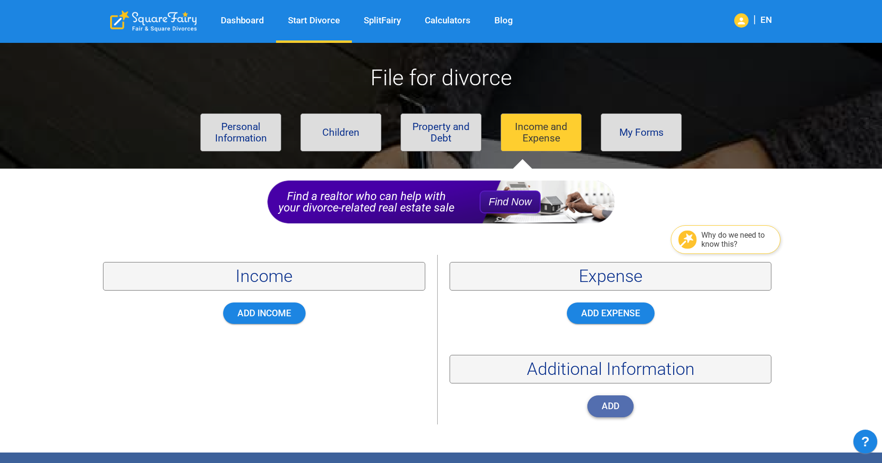
click at [619, 410] on button "Add" at bounding box center [610, 406] width 46 height 21
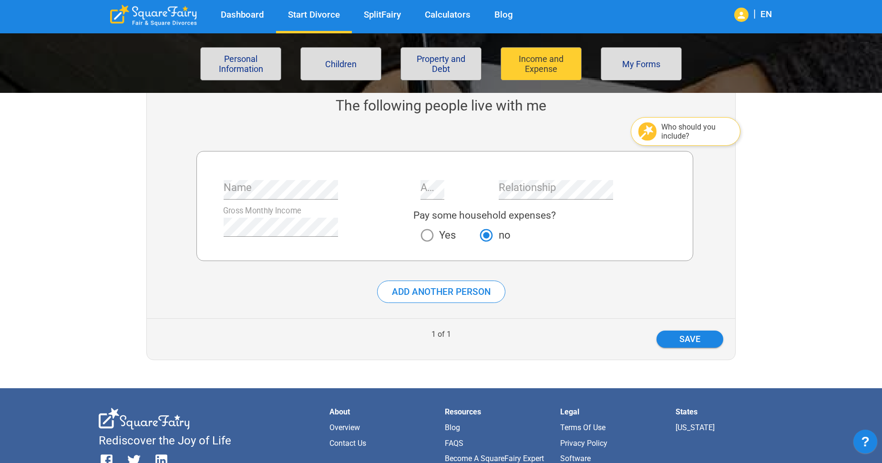
scroll to position [143, 0]
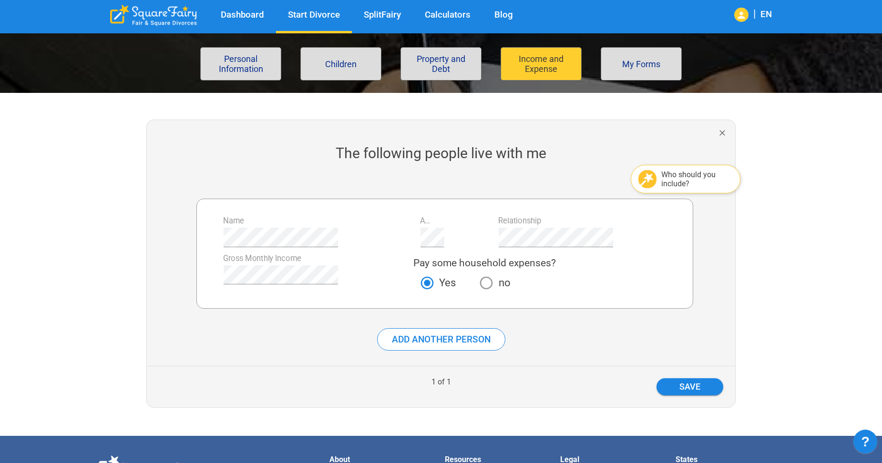
click at [617, 297] on div "Pay some household expenses? Yes no" at bounding box center [524, 273] width 236 height 48
click at [706, 382] on button "Save" at bounding box center [689, 386] width 67 height 17
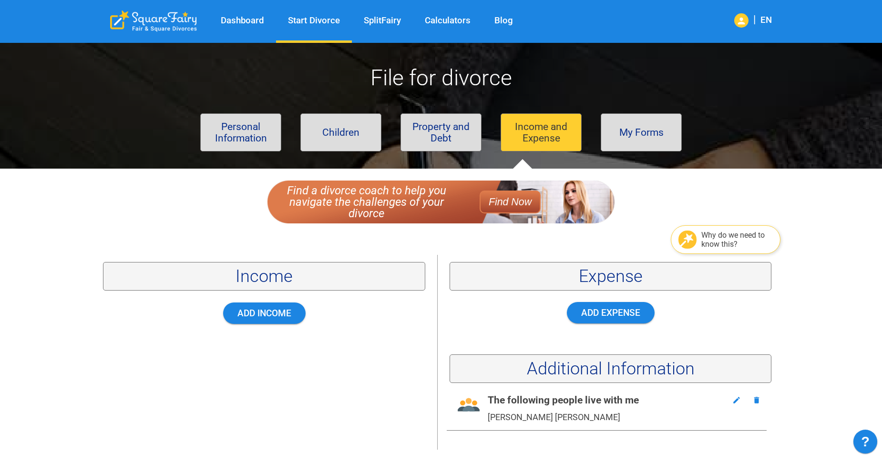
click at [687, 182] on div "Attorney Service Rec Find a Family Law Attorney Who Can Help with Your Divorce …" at bounding box center [440, 327] width 689 height 293
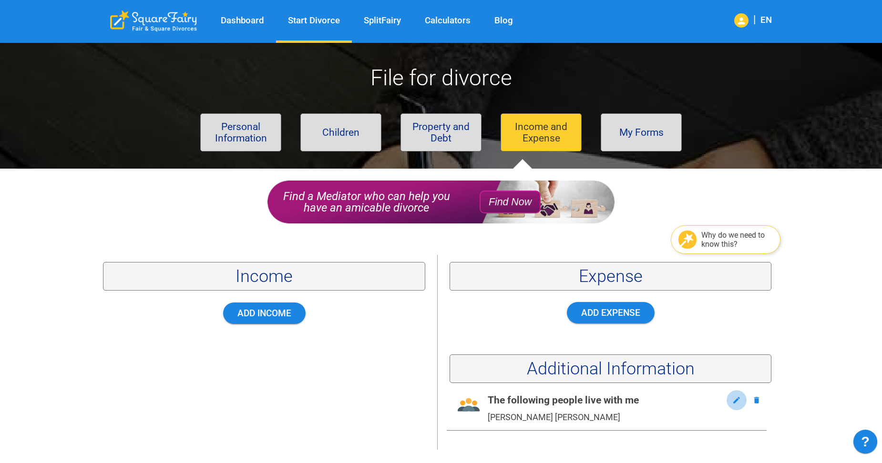
click at [736, 399] on icon "button" at bounding box center [736, 400] width 9 height 9
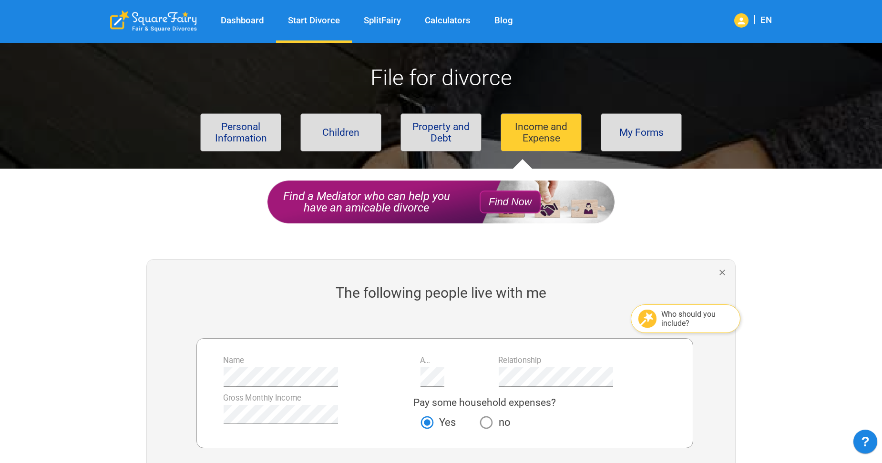
click at [708, 317] on div "Who should you include?" at bounding box center [697, 319] width 72 height 18
click at [782, 321] on div "The following people live with me Name Age Relationship Gross Monthly Income Pa…" at bounding box center [437, 394] width 692 height 308
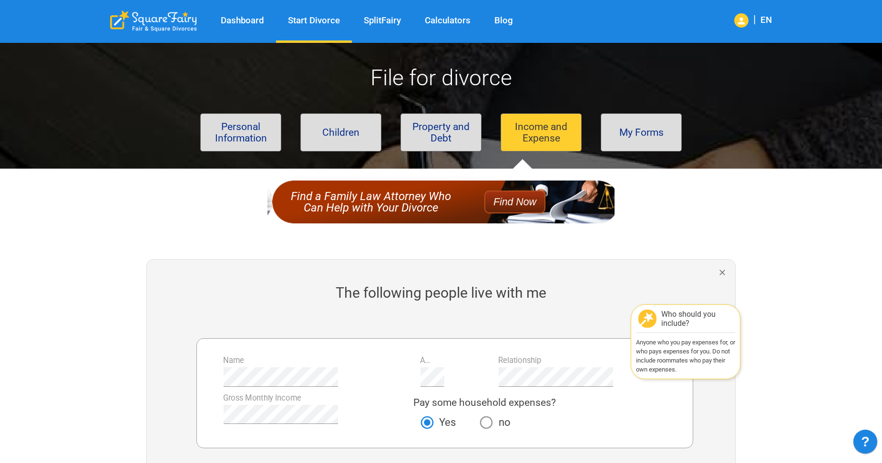
click at [680, 317] on div "Who should you include?" at bounding box center [697, 319] width 72 height 18
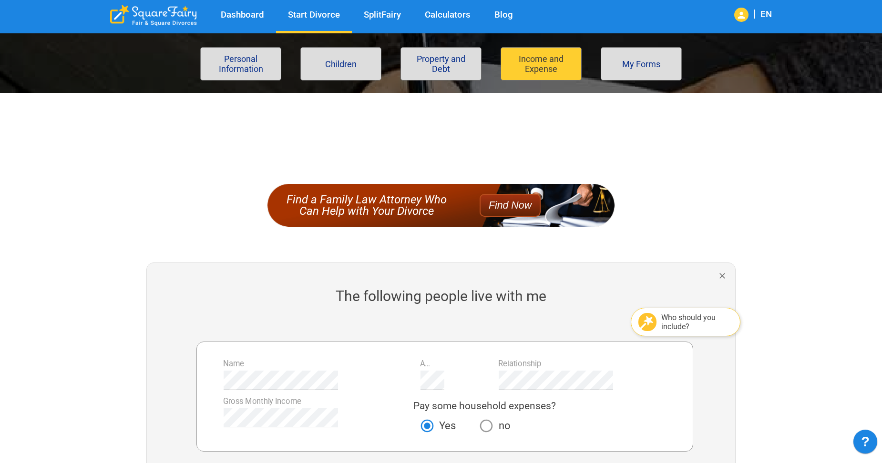
scroll to position [191, 0]
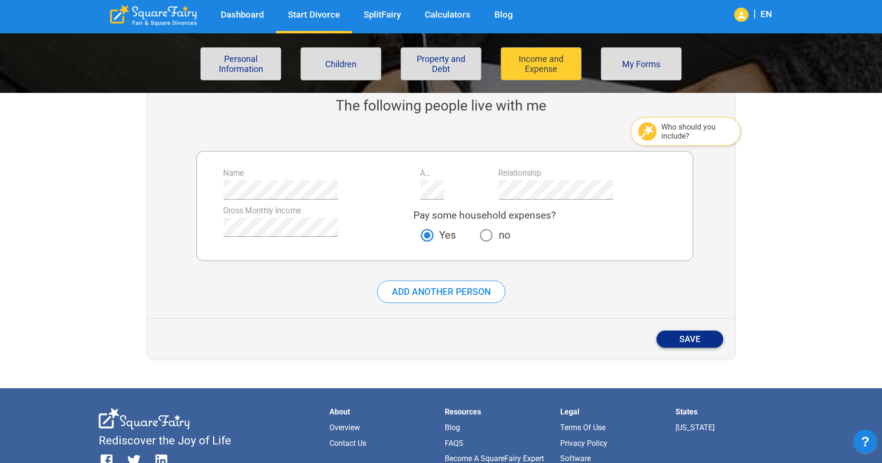
click at [701, 340] on button "Save" at bounding box center [689, 339] width 67 height 17
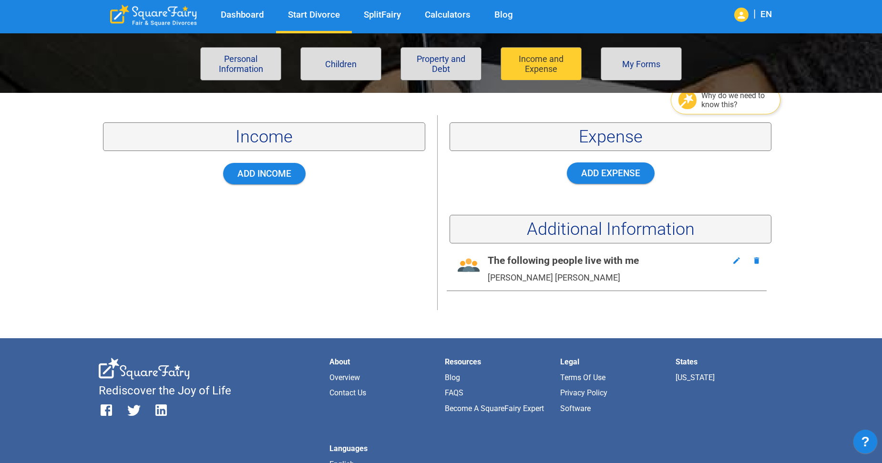
scroll to position [95, 0]
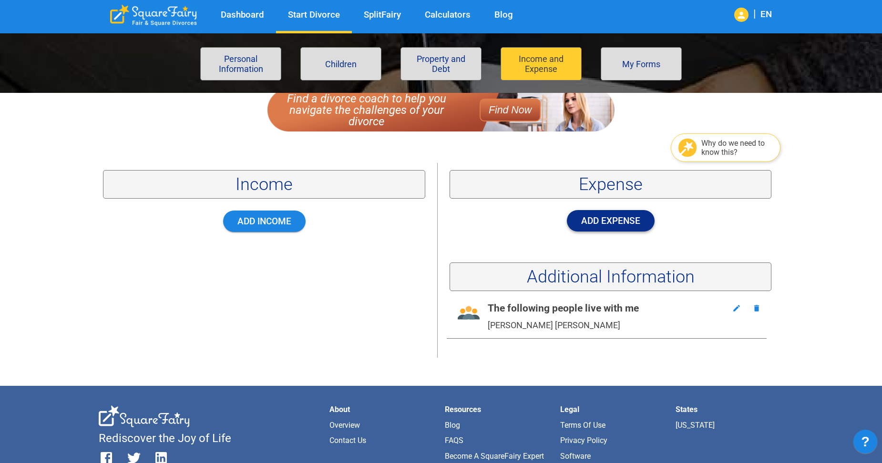
click at [609, 222] on button "Add Expense" at bounding box center [611, 220] width 88 height 21
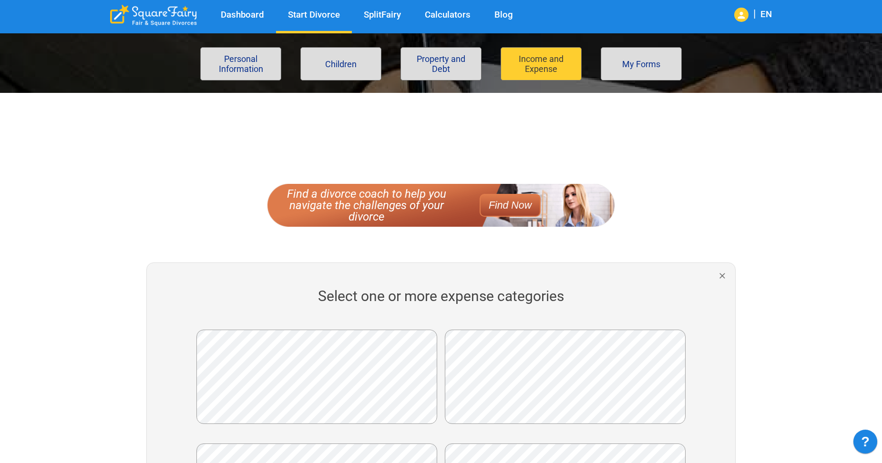
scroll to position [143, 0]
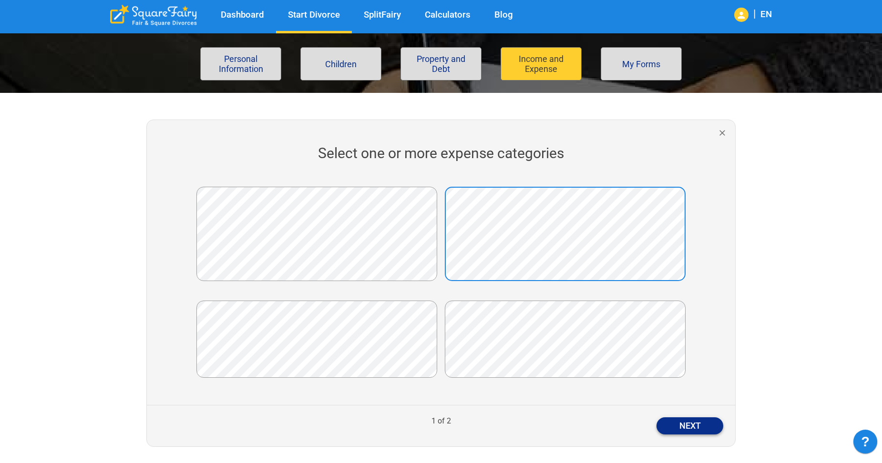
click at [685, 418] on button "Next" at bounding box center [689, 426] width 67 height 17
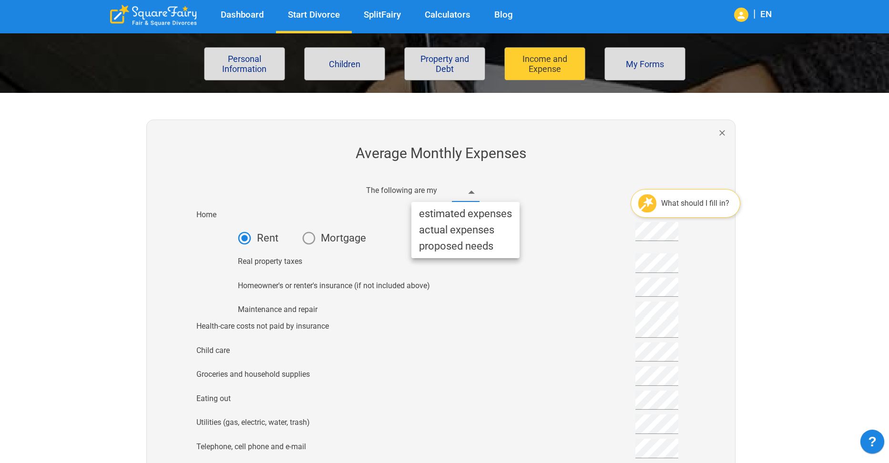
click at [475, 213] on li "estimated expenses" at bounding box center [465, 214] width 108 height 16
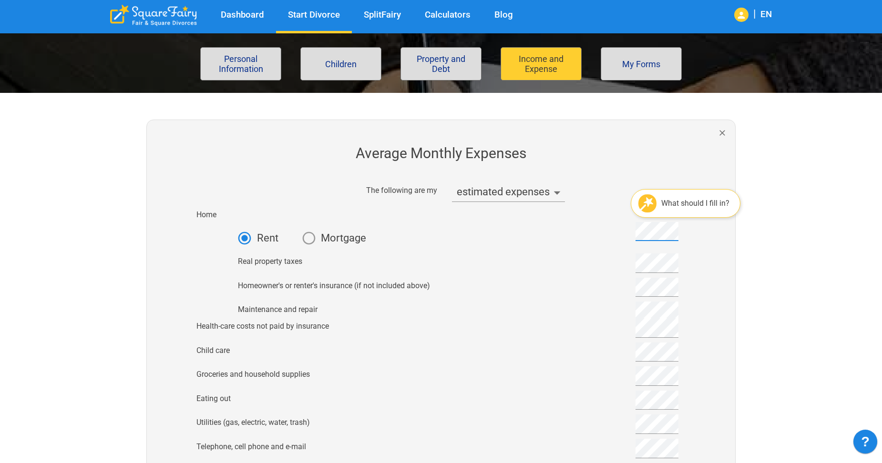
click at [710, 265] on div at bounding box center [710, 416] width 50 height 609
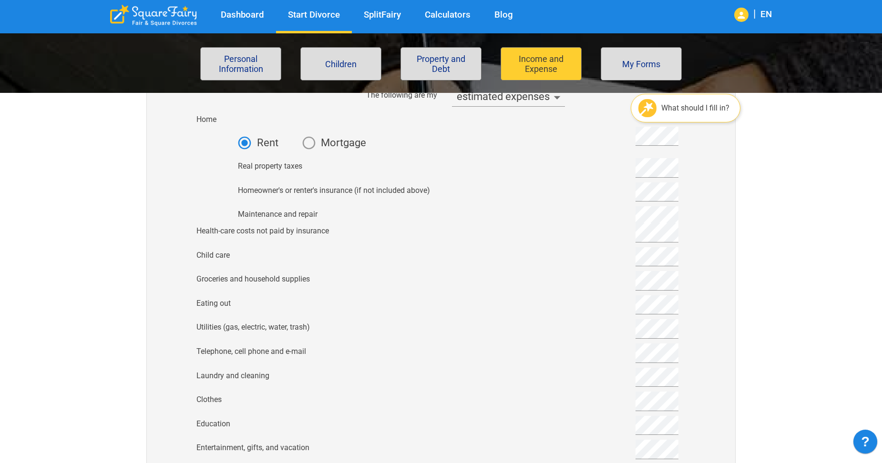
click at [705, 108] on div "What should I fill in?" at bounding box center [697, 107] width 72 height 9
click at [764, 309] on div "Average Monthly Expenses The following are my estimated expenses Home What shou…" at bounding box center [437, 344] width 692 height 679
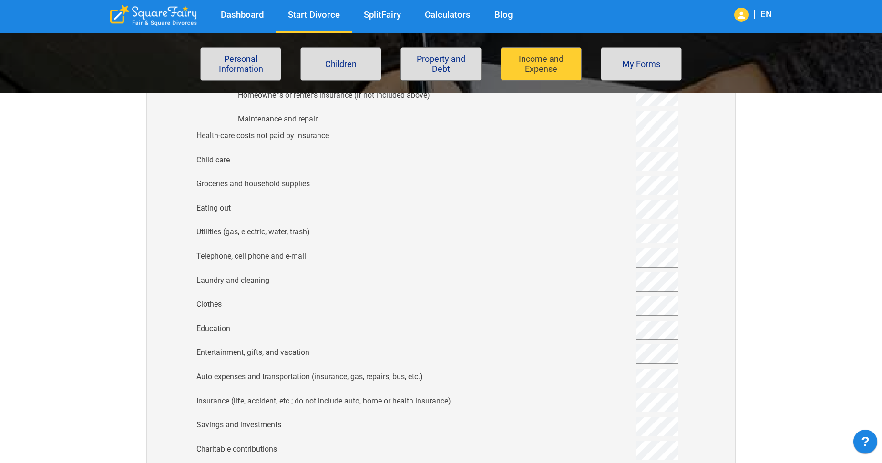
click at [776, 233] on div "Average Monthly Expenses The following are my estimated expenses Home What shou…" at bounding box center [437, 248] width 692 height 679
click at [838, 206] on div "Dashboard Start Divorce SplitFairy Calculators Blog | EN File for divorce Perso…" at bounding box center [441, 292] width 882 height 1166
click at [756, 298] on div "Average Monthly Expenses The following are my estimated expenses Home What shou…" at bounding box center [437, 248] width 692 height 679
click at [804, 268] on div "Dashboard Start Divorce SplitFairy Calculators Blog | EN File for divorce Perso…" at bounding box center [441, 292] width 882 height 1166
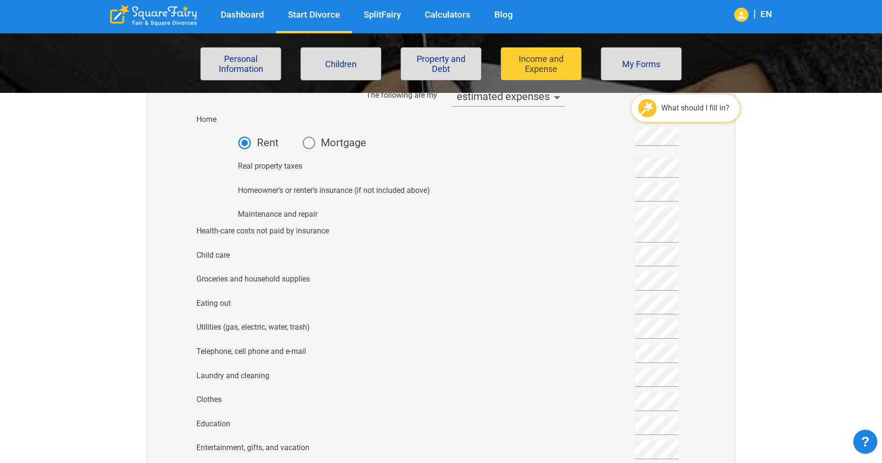
scroll to position [95, 0]
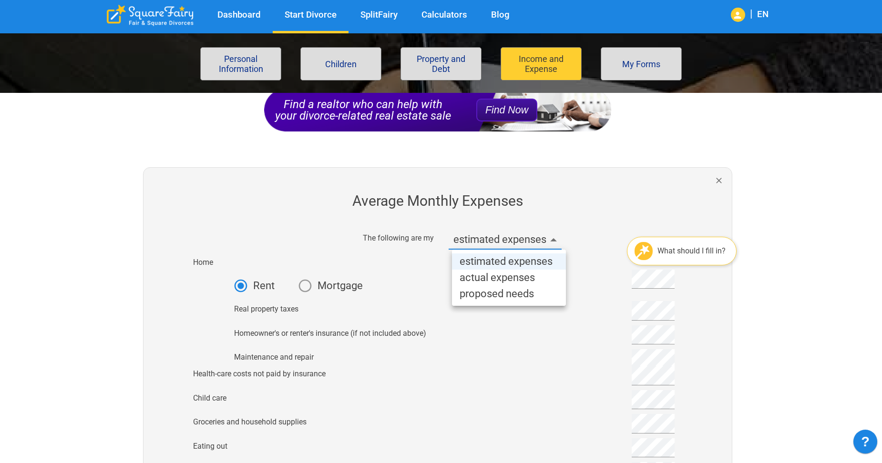
click at [555, 241] on div at bounding box center [444, 231] width 889 height 463
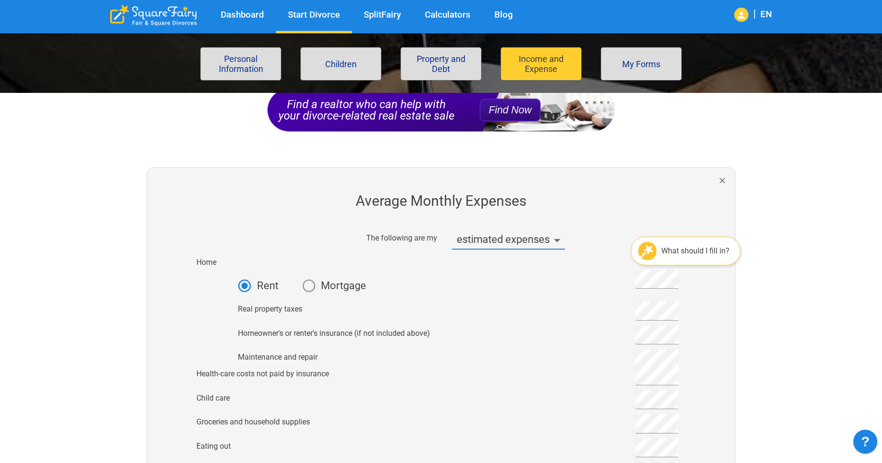
click at [704, 247] on div "What should I fill in?" at bounding box center [697, 250] width 72 height 9
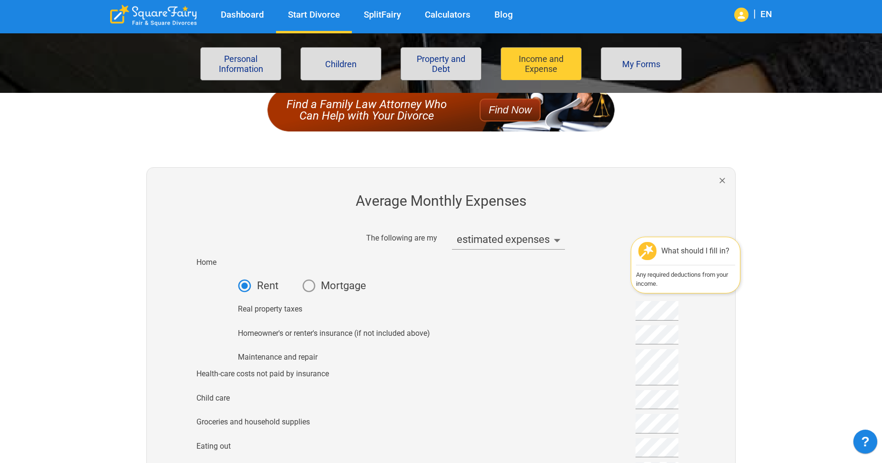
click at [704, 247] on div "What should I fill in?" at bounding box center [697, 250] width 72 height 9
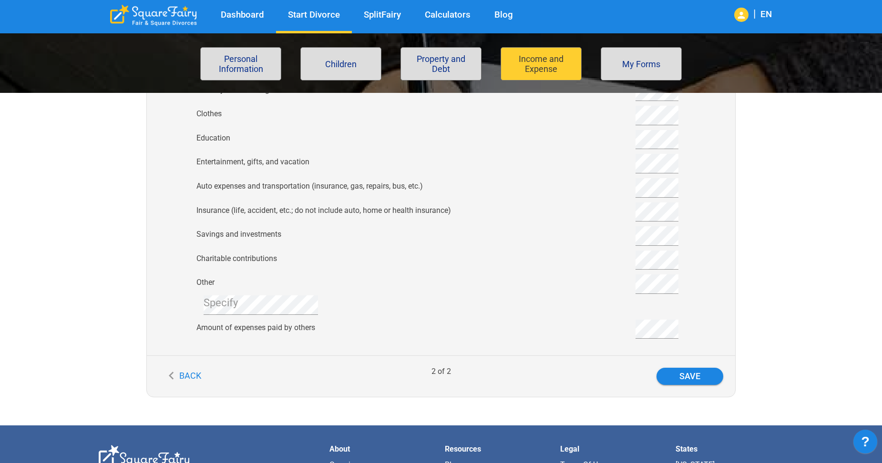
click at [181, 376] on button "Back" at bounding box center [185, 376] width 52 height 16
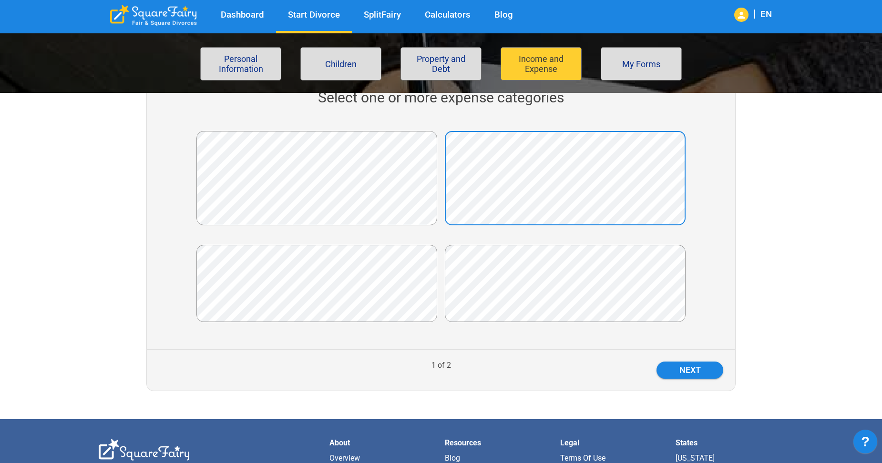
scroll to position [8, 0]
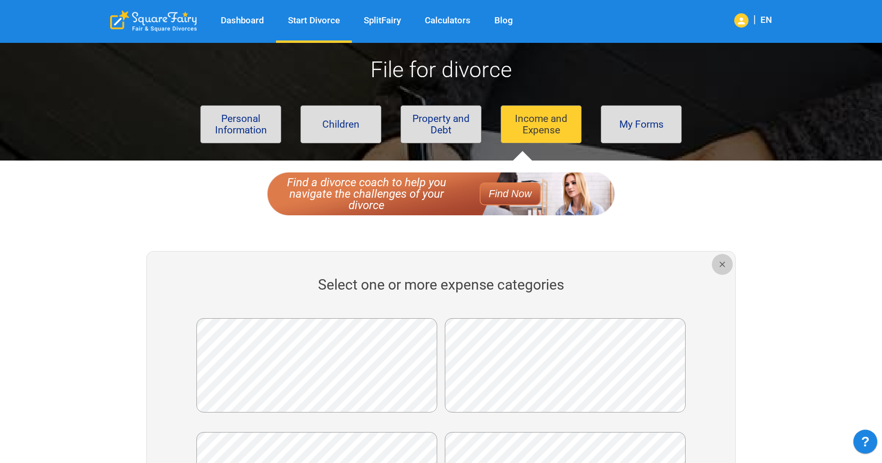
click at [714, 266] on button "button" at bounding box center [722, 264] width 21 height 21
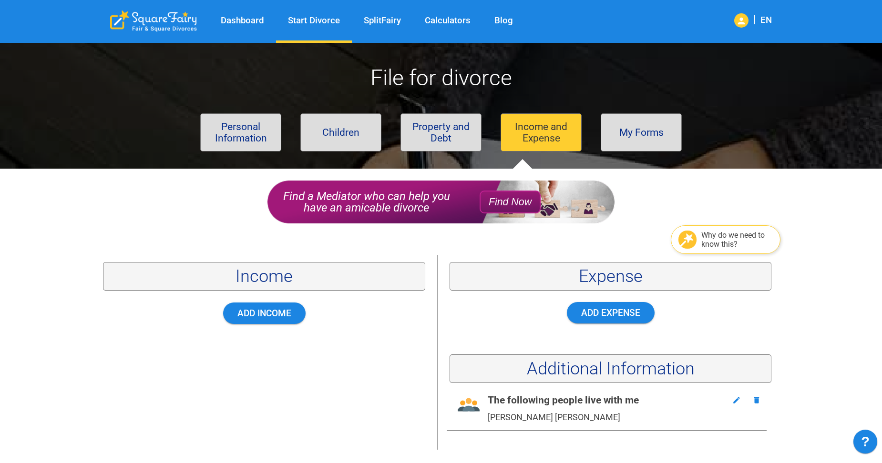
click at [798, 296] on div "Dashboard Start Divorce SplitFairy Calculators Blog | EN File for divorce Perso…" at bounding box center [441, 386] width 882 height 702
click at [739, 404] on icon "button" at bounding box center [736, 400] width 9 height 9
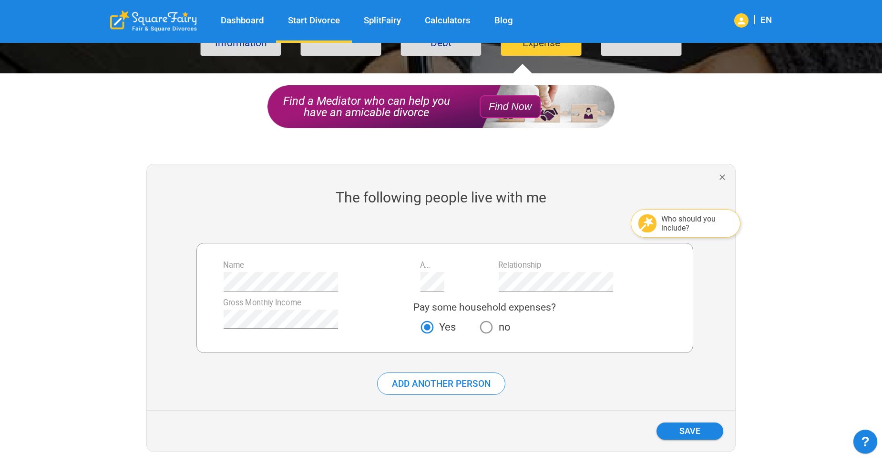
scroll to position [191, 0]
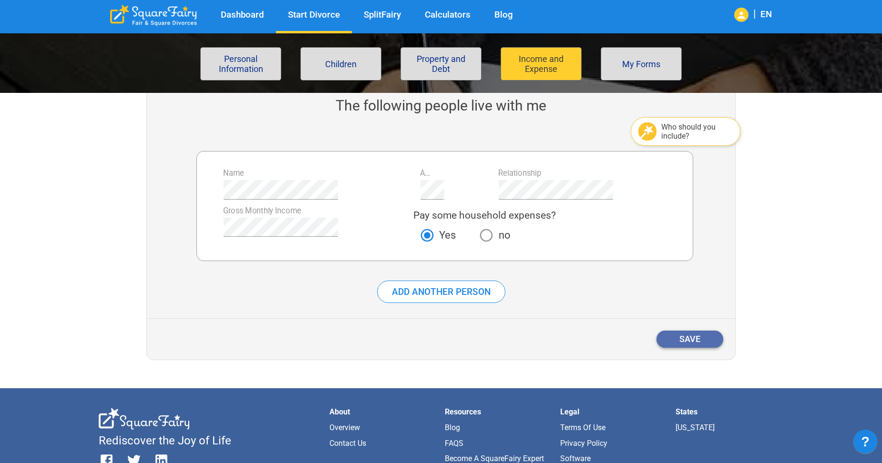
click at [688, 340] on button "Save" at bounding box center [689, 339] width 67 height 17
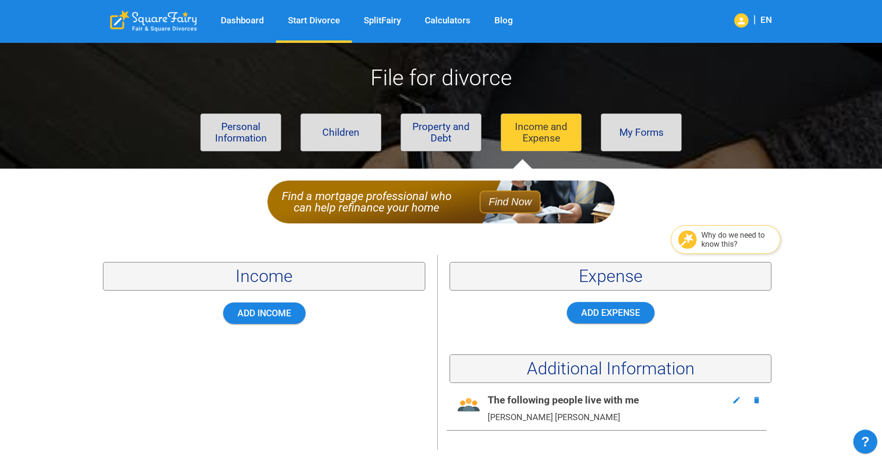
click at [809, 343] on div "Dashboard Start Divorce SplitFairy Calculators Blog | EN File for divorce Perso…" at bounding box center [441, 386] width 882 height 702
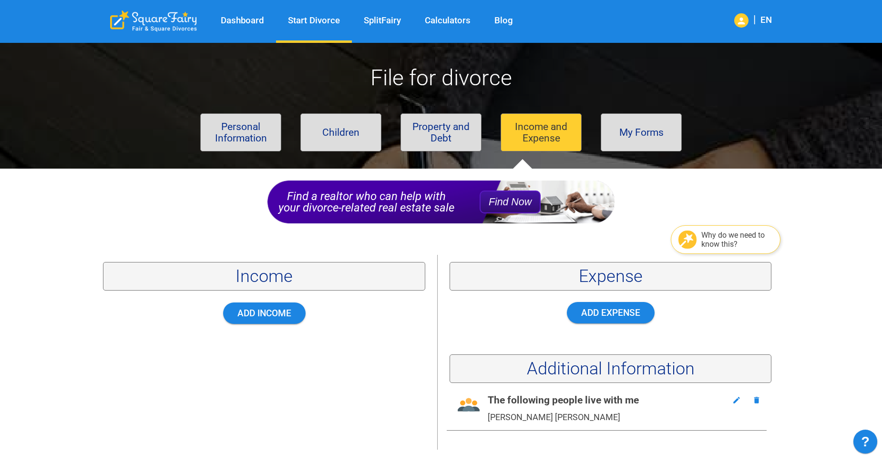
click at [740, 240] on div "Why do we need to know this?" at bounding box center [737, 240] width 72 height 18
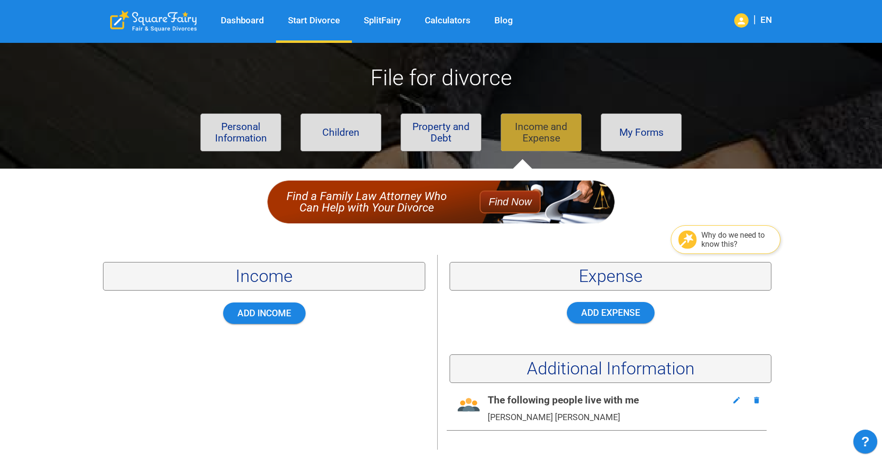
click at [546, 130] on button "Income and Expense" at bounding box center [541, 132] width 81 height 38
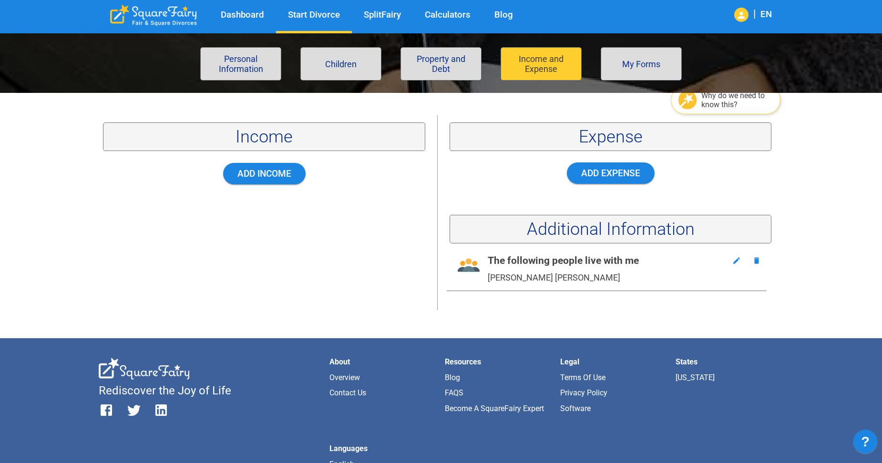
scroll to position [48, 0]
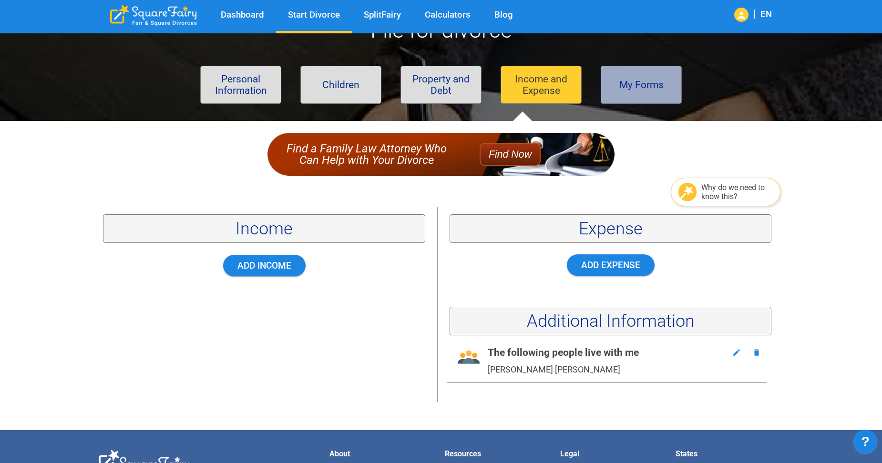
click at [624, 90] on button "My Forms" at bounding box center [641, 85] width 81 height 38
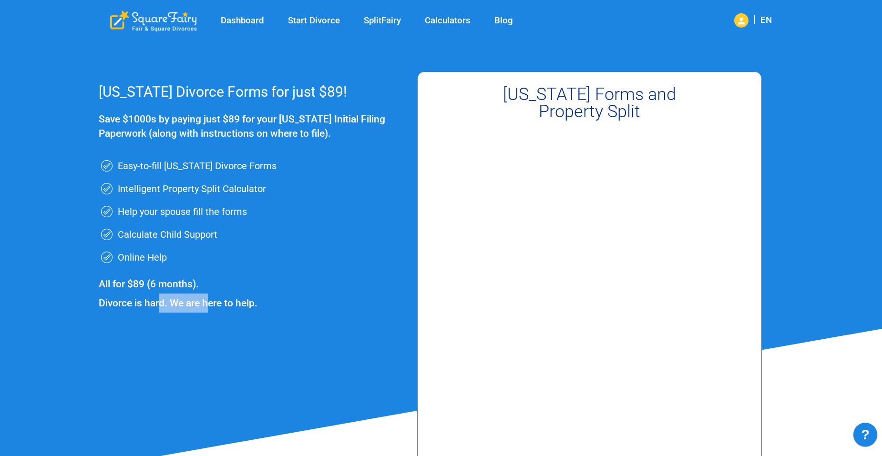
drag, startPoint x: 158, startPoint y: 308, endPoint x: 210, endPoint y: 301, distance: 52.4
click at [210, 301] on h3 "All for $89 (6 months). Divorce is hard. We are here to help." at bounding box center [251, 294] width 304 height 38
drag, startPoint x: 210, startPoint y: 301, endPoint x: 310, endPoint y: 324, distance: 102.7
click at [310, 324] on div "[US_STATE] Divorce Forms for just $89! Save $1000s by paying just $89 for your …" at bounding box center [440, 314] width 689 height 543
